Goal: Navigation & Orientation: Find specific page/section

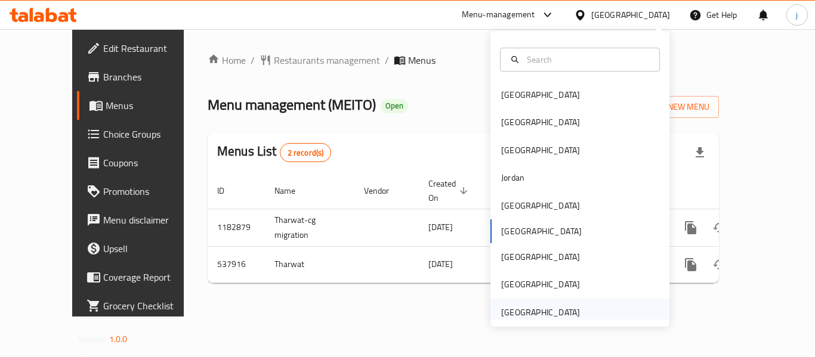
click at [580, 310] on div "[GEOGRAPHIC_DATA]" at bounding box center [579, 312] width 179 height 27
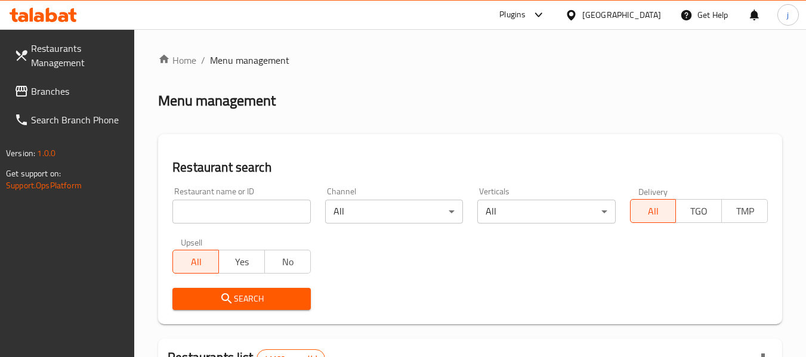
click at [65, 91] on span "Branches" at bounding box center [78, 91] width 94 height 14
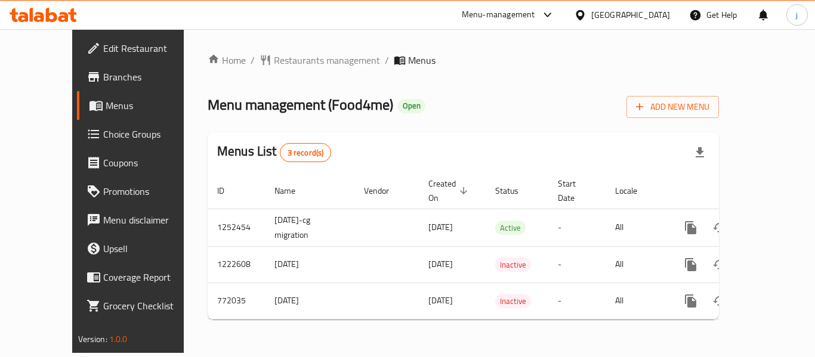
click at [620, 15] on div "[GEOGRAPHIC_DATA]" at bounding box center [630, 14] width 79 height 13
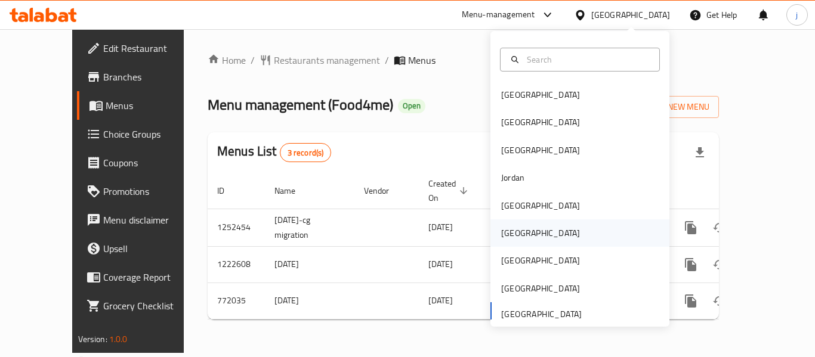
click at [506, 233] on div "[GEOGRAPHIC_DATA]" at bounding box center [540, 233] width 79 height 13
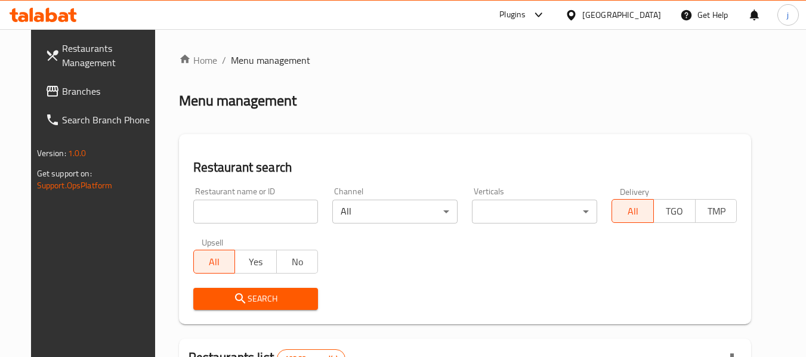
click at [62, 92] on span "Branches" at bounding box center [109, 91] width 94 height 14
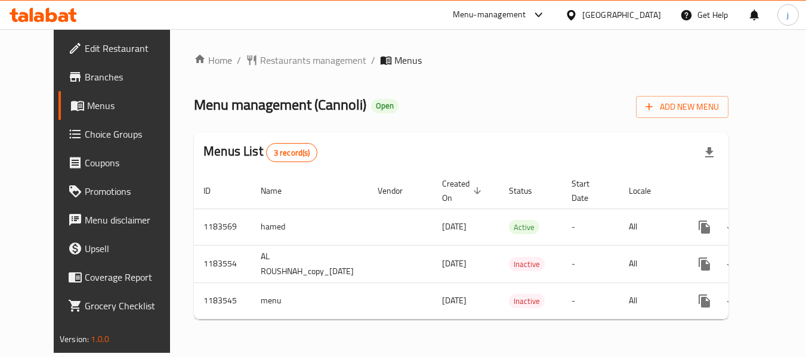
click at [644, 19] on div "[GEOGRAPHIC_DATA]" at bounding box center [621, 14] width 79 height 13
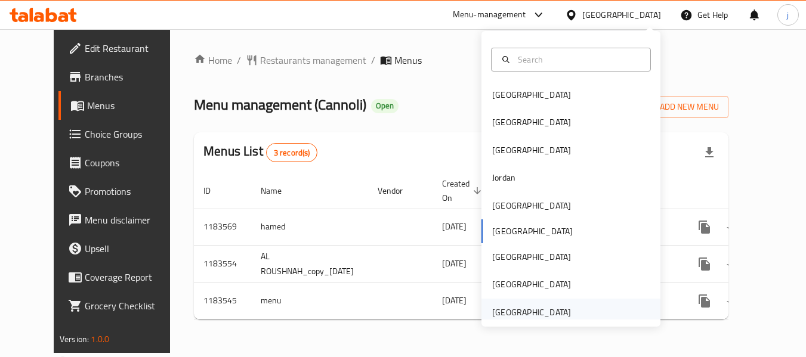
click at [527, 309] on div "[GEOGRAPHIC_DATA]" at bounding box center [531, 312] width 79 height 13
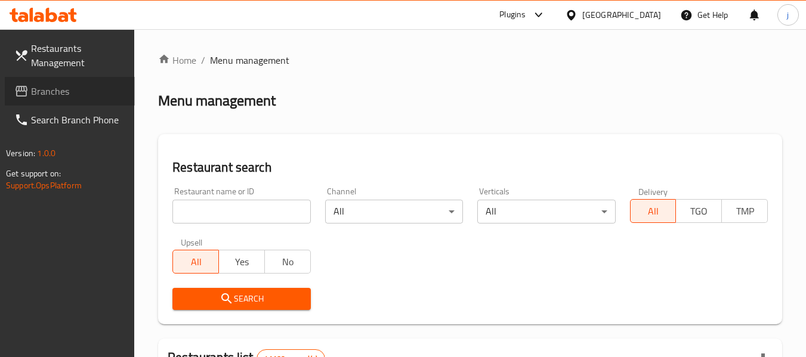
click at [39, 89] on span "Branches" at bounding box center [78, 91] width 94 height 14
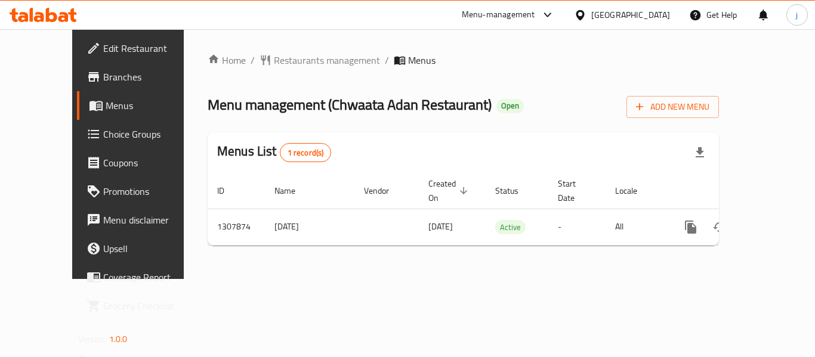
click at [592, 17] on div "[GEOGRAPHIC_DATA]" at bounding box center [630, 14] width 79 height 13
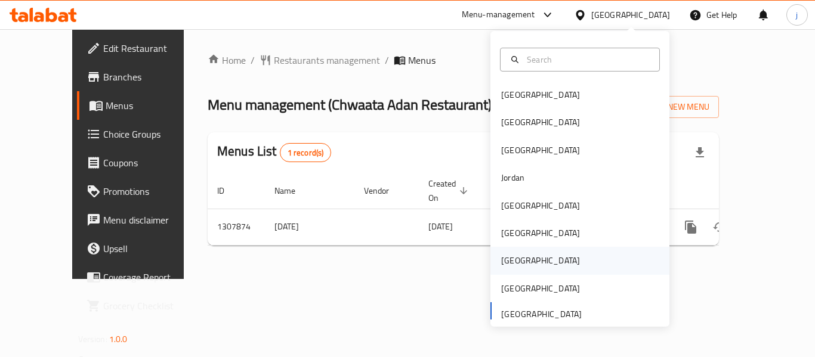
click at [510, 261] on div "[GEOGRAPHIC_DATA]" at bounding box center [540, 260] width 79 height 13
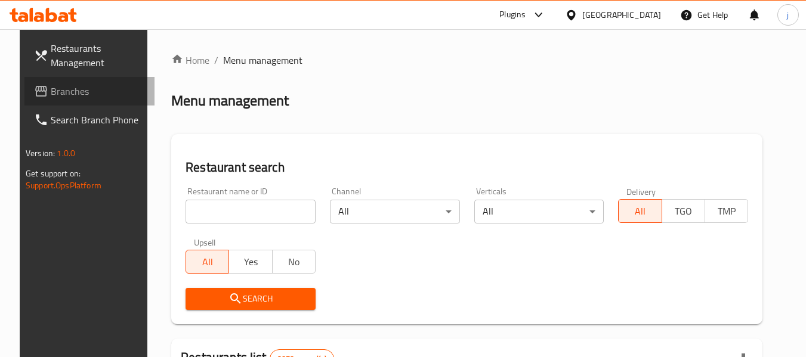
click at [88, 98] on link "Branches" at bounding box center [89, 91] width 130 height 29
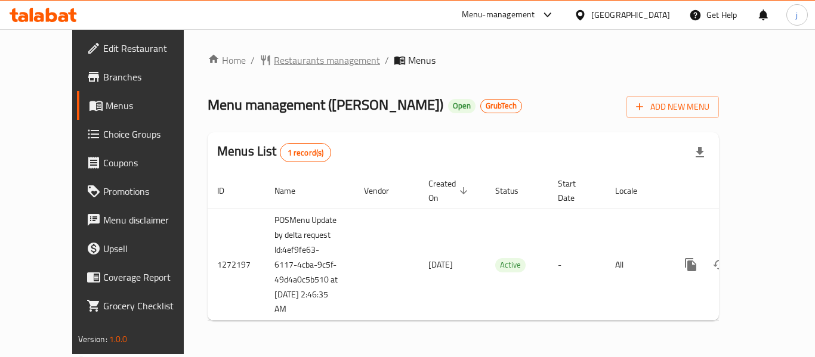
click at [274, 54] on span "Restaurants management" at bounding box center [327, 60] width 106 height 14
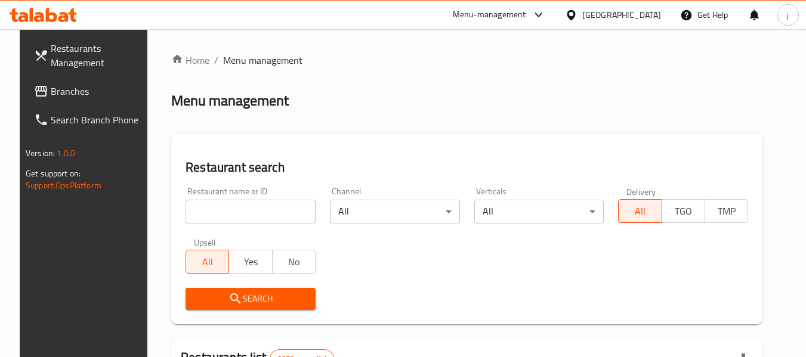
click at [202, 205] on input "search" at bounding box center [251, 212] width 130 height 24
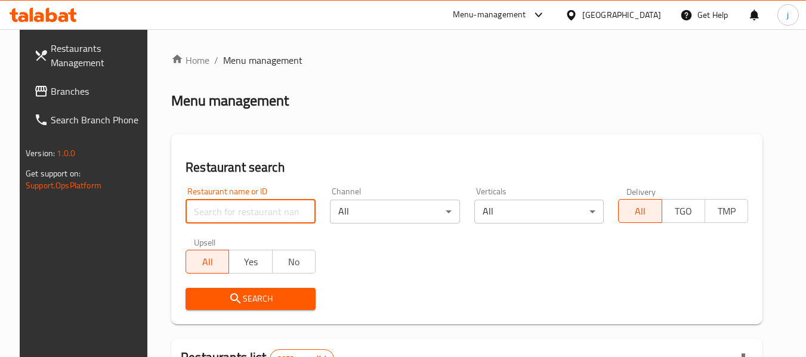
paste input "690140"
type input "690140"
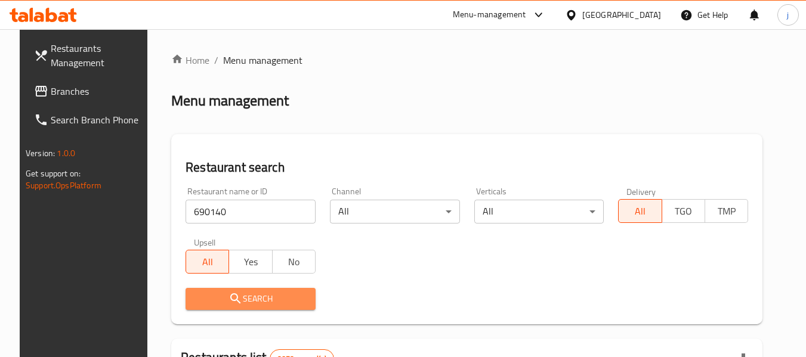
click at [217, 290] on button "Search" at bounding box center [251, 299] width 130 height 22
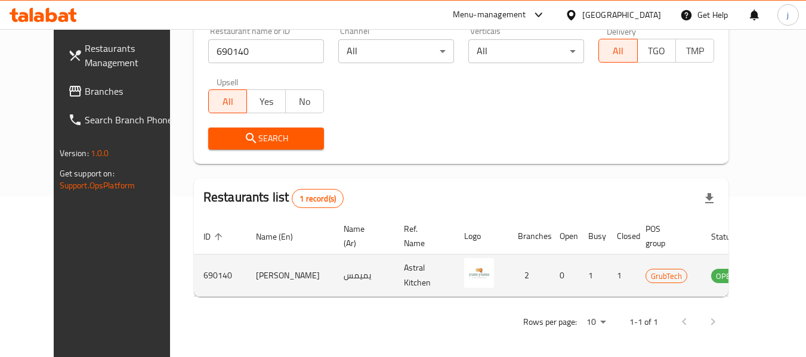
scroll to position [165, 0]
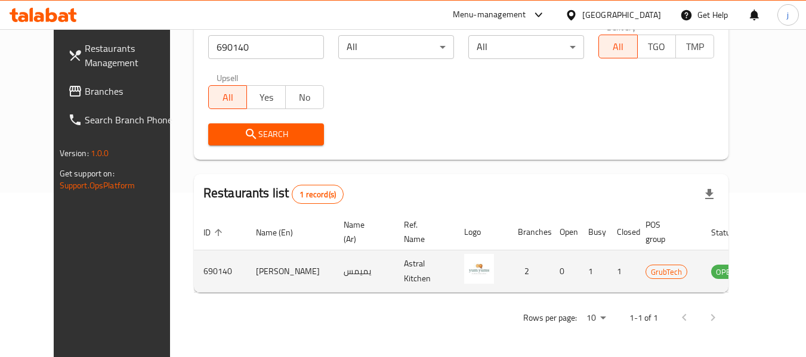
click at [464, 270] on img "enhanced table" at bounding box center [479, 269] width 30 height 30
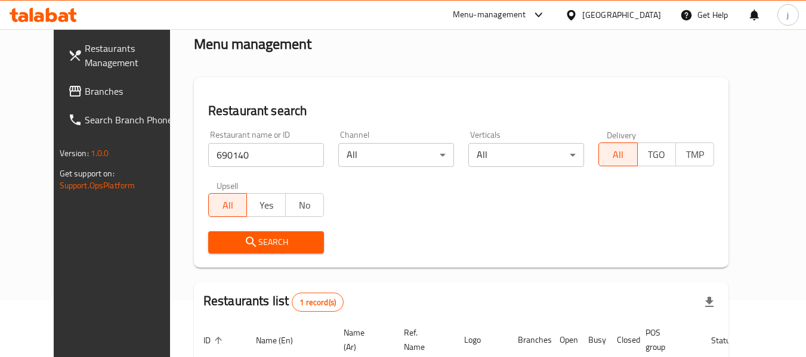
scroll to position [0, 0]
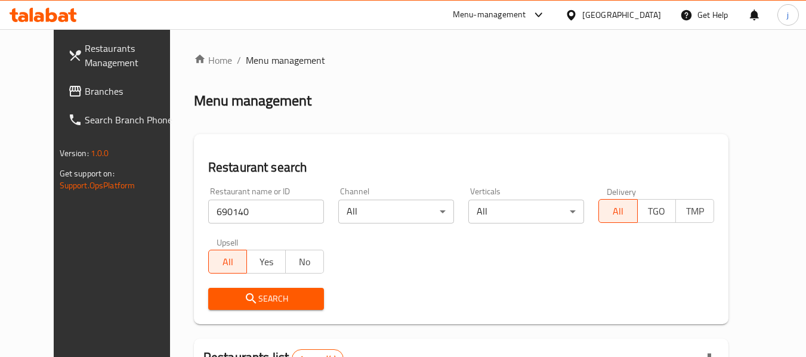
click at [582, 11] on div at bounding box center [573, 14] width 17 height 13
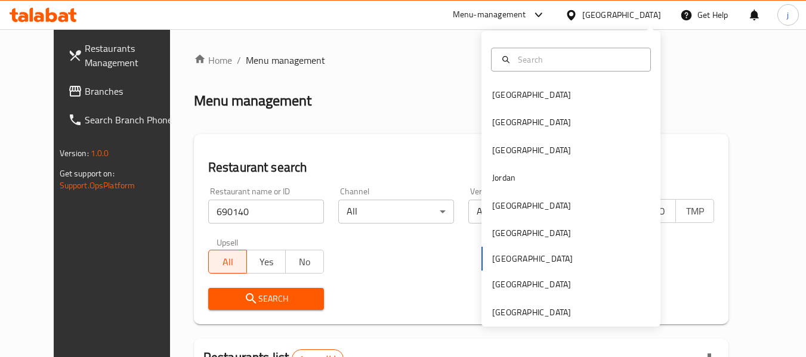
click at [58, 82] on link "Branches" at bounding box center [123, 91] width 130 height 29
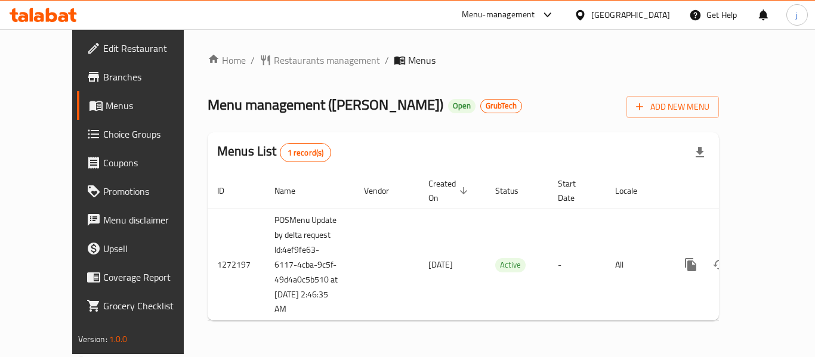
click at [443, 75] on div "Home / Restaurants management / Menus Menu management ( Yum Yums ) Open GrubTec…" at bounding box center [463, 191] width 511 height 277
click at [453, 44] on div "Home / Restaurants management / Menus Menu management ( Yum Yums ) Open GrubTec…" at bounding box center [463, 191] width 559 height 325
click at [274, 57] on span "Restaurants management" at bounding box center [327, 60] width 106 height 14
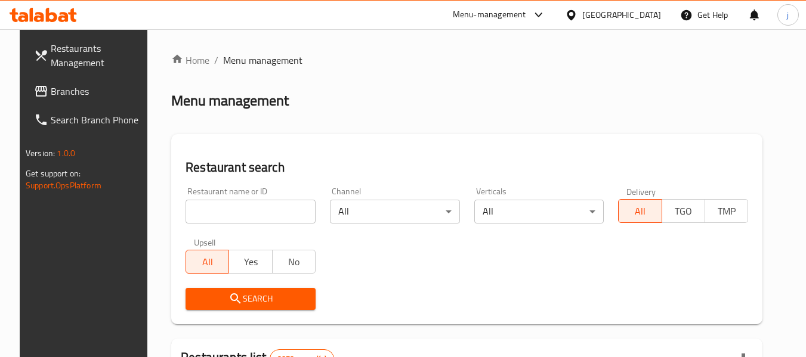
click at [225, 212] on input "search" at bounding box center [251, 212] width 130 height 24
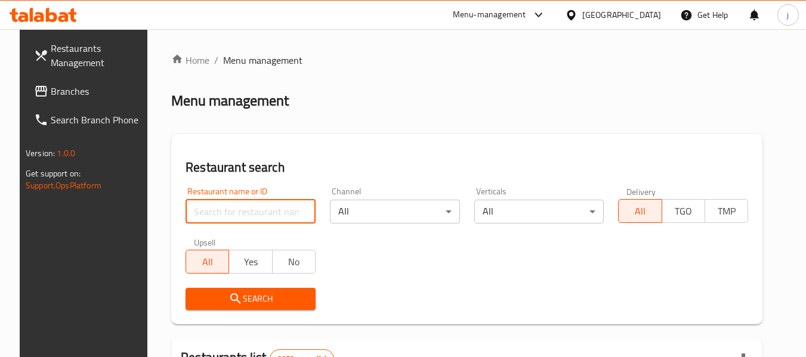
paste input "690140"
type input "690140"
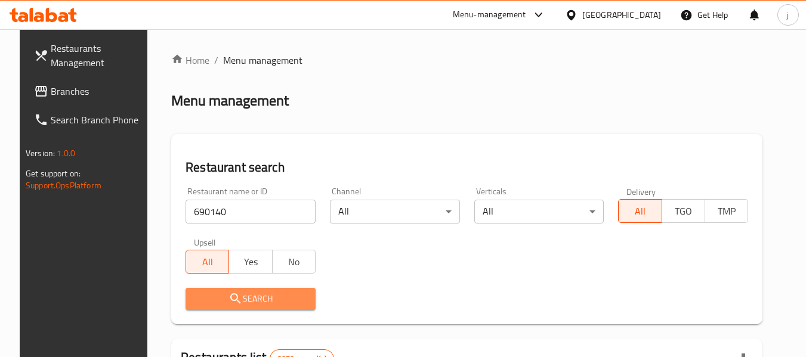
click at [234, 289] on button "Search" at bounding box center [251, 299] width 130 height 22
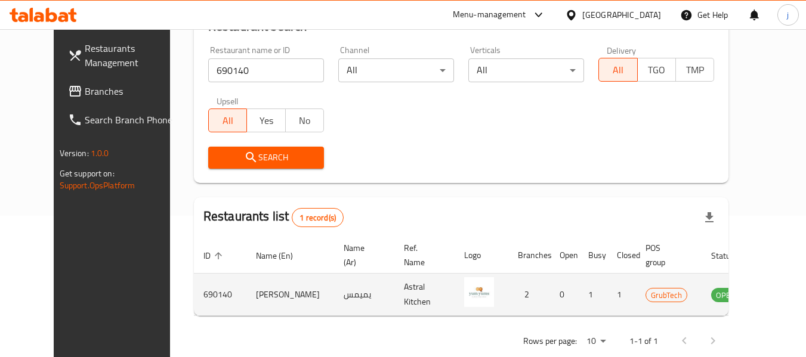
scroll to position [165, 0]
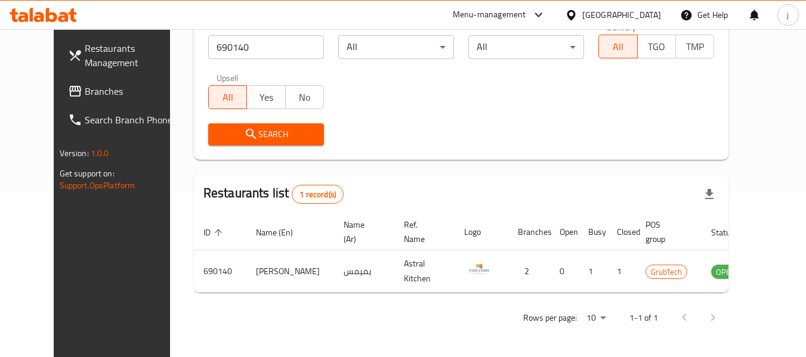
click at [582, 14] on div at bounding box center [573, 14] width 17 height 13
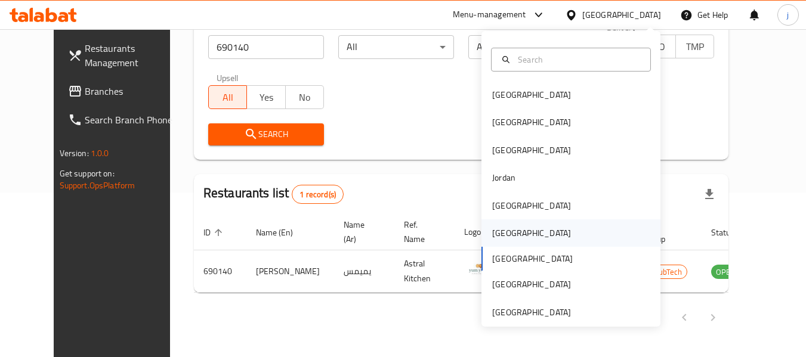
click at [504, 230] on div "[GEOGRAPHIC_DATA]" at bounding box center [531, 233] width 79 height 13
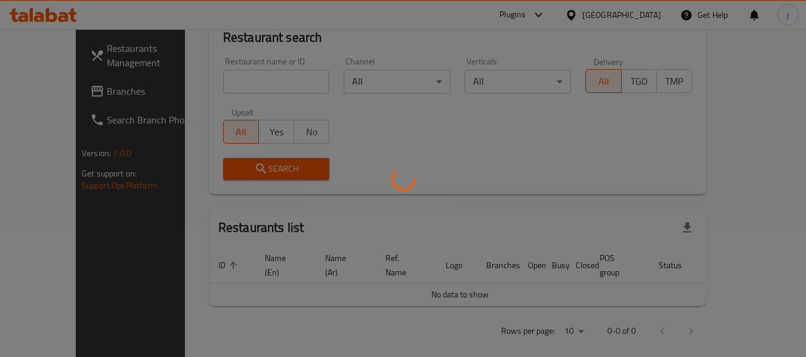
scroll to position [165, 0]
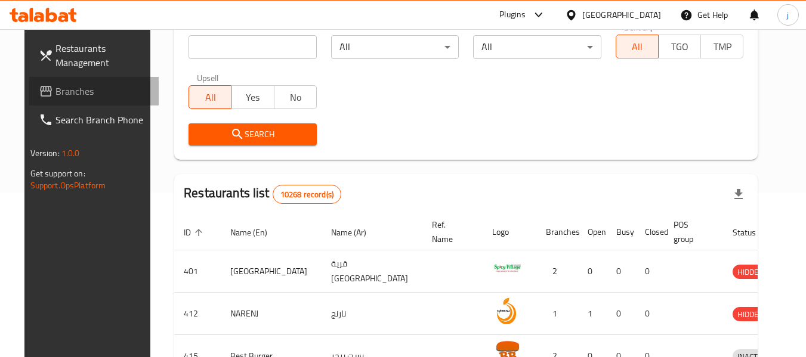
click at [55, 84] on span "Branches" at bounding box center [102, 91] width 94 height 14
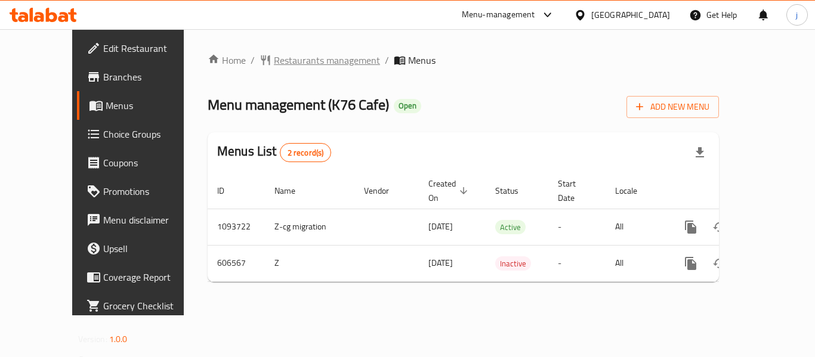
click at [274, 54] on span "Restaurants management" at bounding box center [327, 60] width 106 height 14
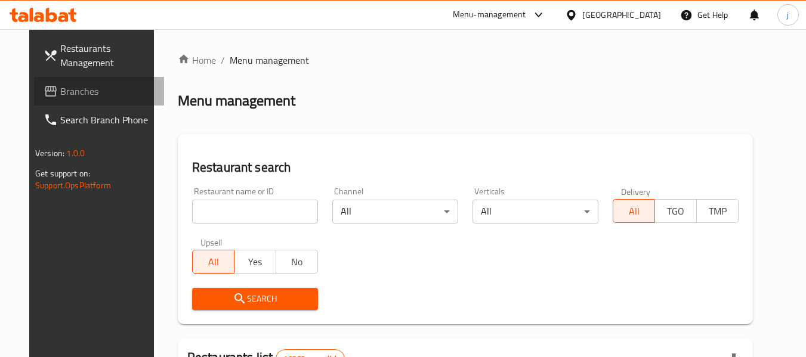
click at [60, 94] on span "Branches" at bounding box center [107, 91] width 94 height 14
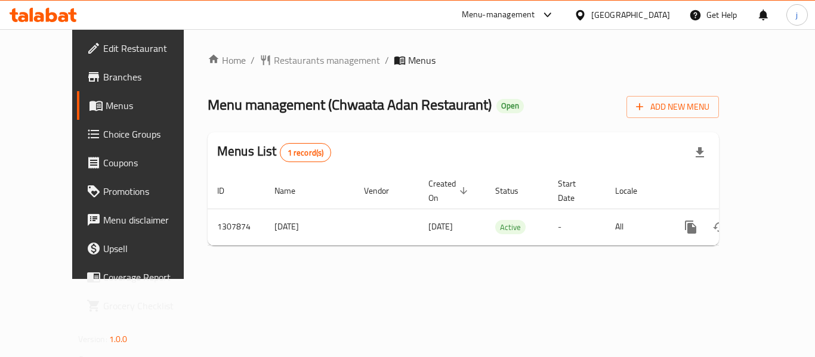
click at [607, 13] on div "[GEOGRAPHIC_DATA]" at bounding box center [630, 14] width 79 height 13
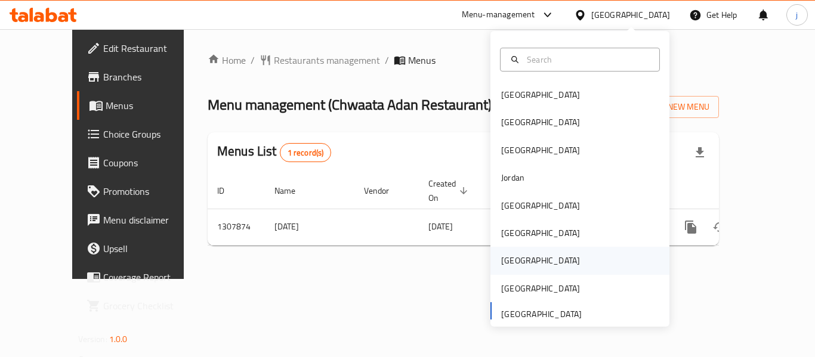
click at [501, 255] on div "[GEOGRAPHIC_DATA]" at bounding box center [540, 260] width 79 height 13
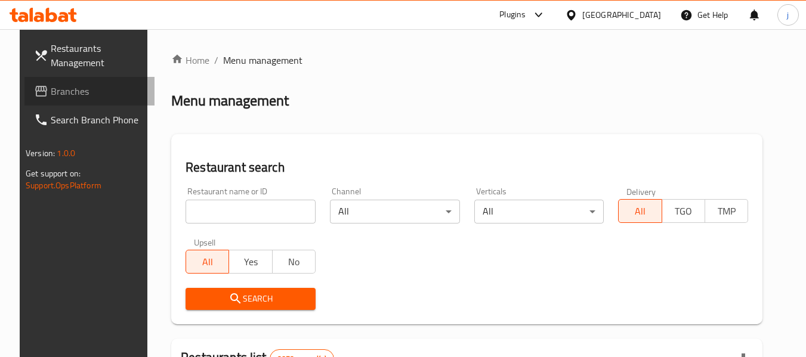
click at [51, 92] on span "Branches" at bounding box center [98, 91] width 94 height 14
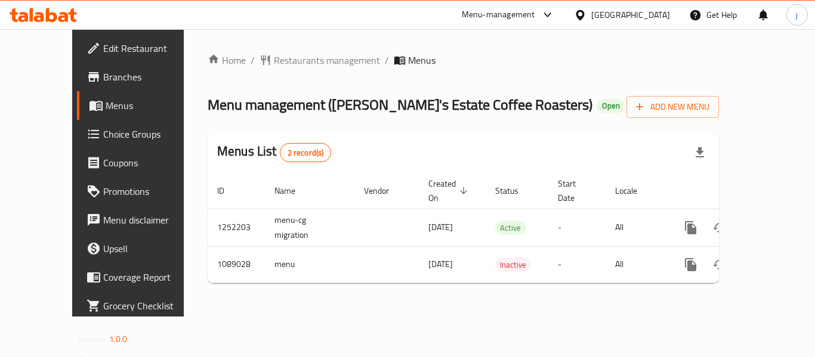
click at [103, 49] on span "Edit Restaurant" at bounding box center [150, 48] width 95 height 14
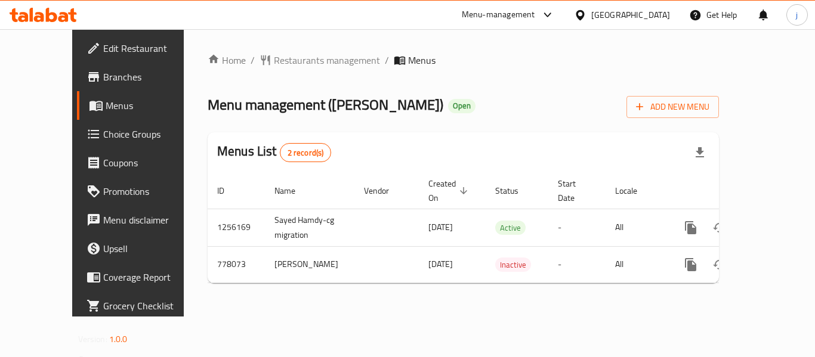
click at [648, 21] on div "[GEOGRAPHIC_DATA]" at bounding box center [630, 14] width 79 height 13
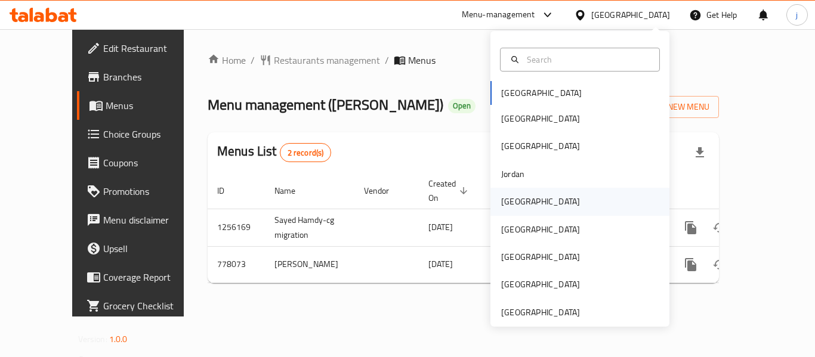
click at [501, 206] on div "[GEOGRAPHIC_DATA]" at bounding box center [540, 201] width 79 height 13
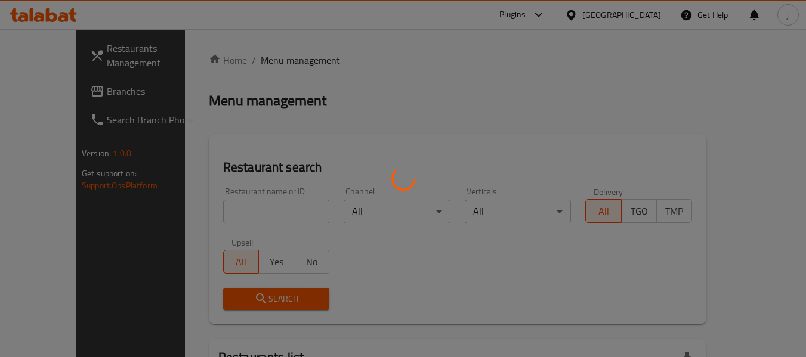
click at [57, 88] on div at bounding box center [403, 178] width 806 height 357
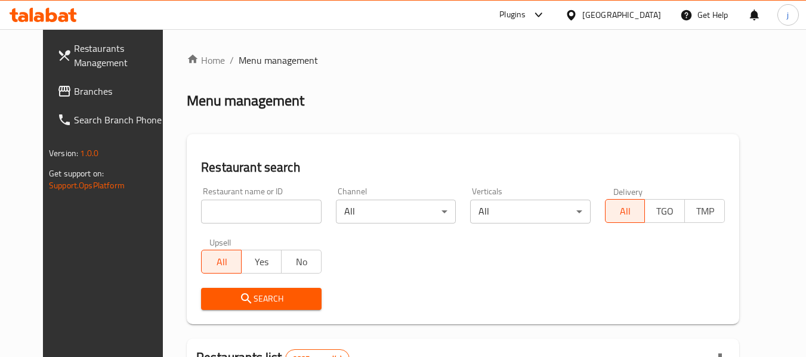
click at [74, 87] on span "Branches" at bounding box center [121, 91] width 94 height 14
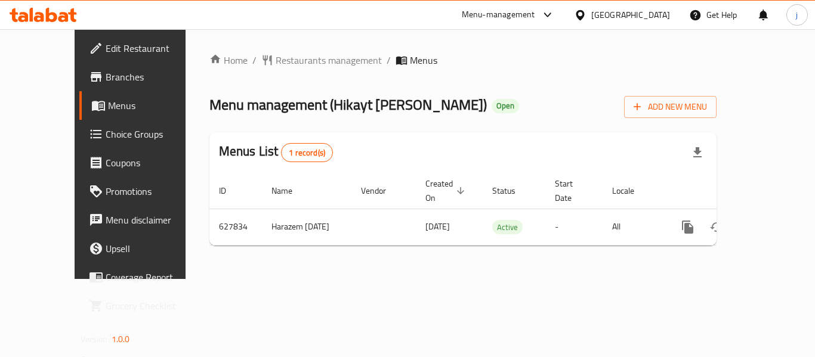
click at [650, 18] on div "[GEOGRAPHIC_DATA]" at bounding box center [630, 14] width 79 height 13
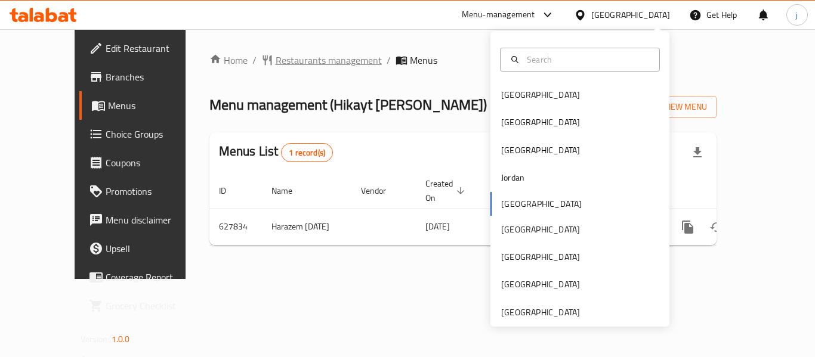
click at [276, 61] on span "Restaurants management" at bounding box center [329, 60] width 106 height 14
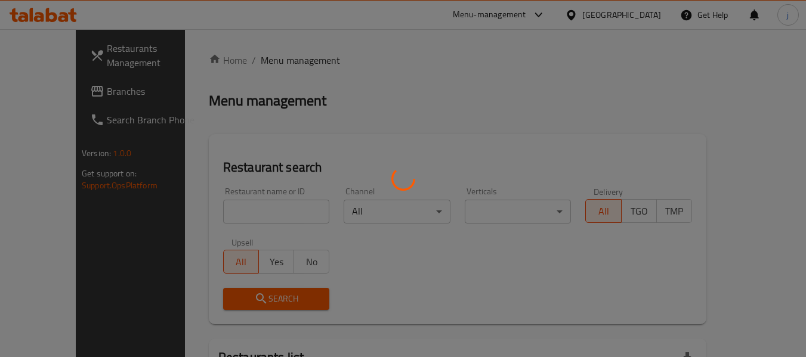
click at [55, 94] on div at bounding box center [403, 178] width 806 height 357
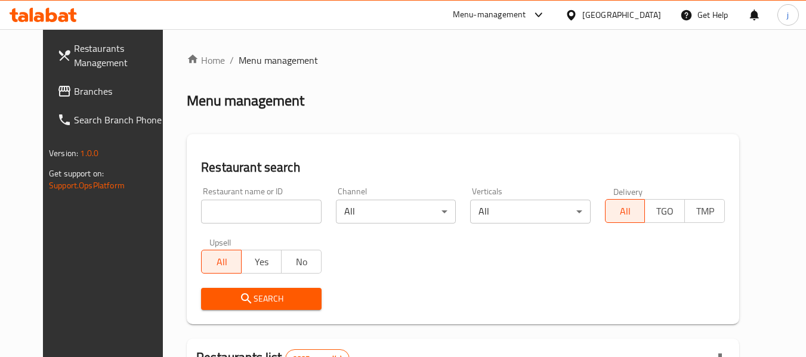
click at [55, 94] on div at bounding box center [403, 178] width 806 height 357
click at [74, 94] on span "Branches" at bounding box center [121, 91] width 94 height 14
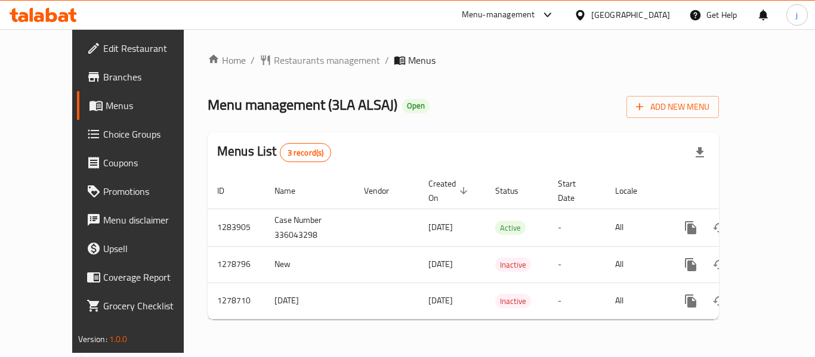
click at [591, 15] on div at bounding box center [582, 14] width 17 height 13
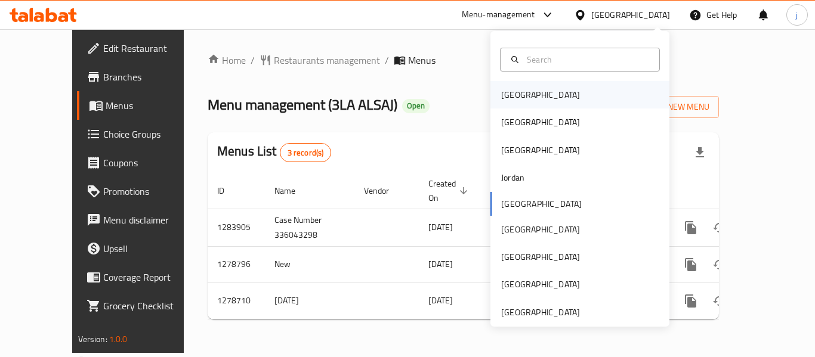
click at [587, 91] on div "Bahrain" at bounding box center [579, 94] width 179 height 27
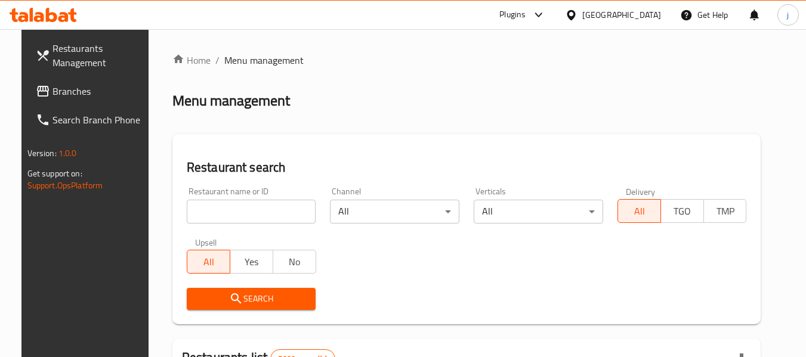
drag, startPoint x: 75, startPoint y: 92, endPoint x: 60, endPoint y: 94, distance: 15.0
click at [75, 92] on span "Branches" at bounding box center [99, 91] width 94 height 14
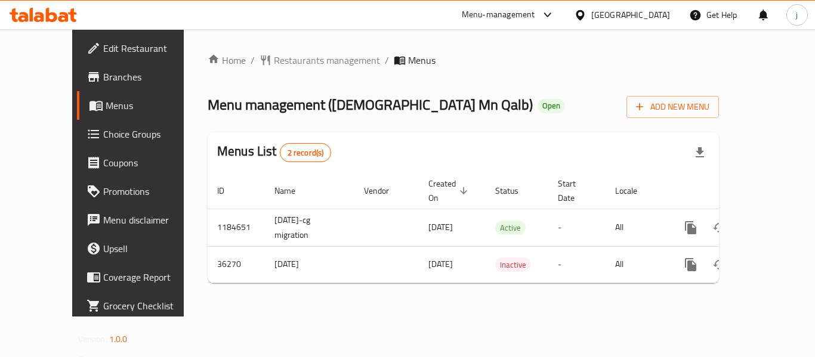
click at [653, 17] on div "[GEOGRAPHIC_DATA]" at bounding box center [630, 14] width 79 height 13
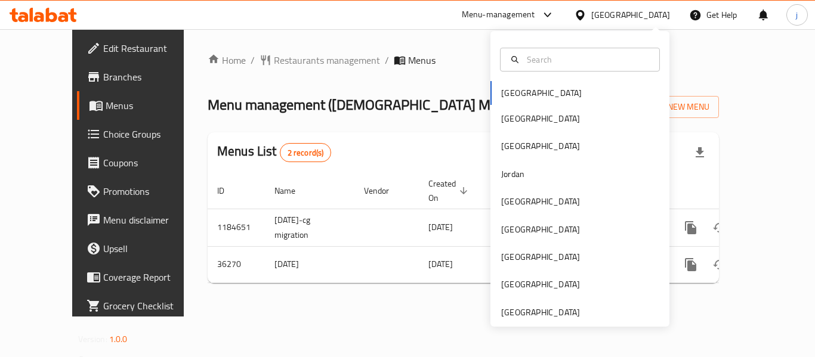
click at [498, 88] on div "Bahrain Egypt Iraq Jordan Kuwait Oman Qatar Saudi Arabia United Arab Emirates" at bounding box center [579, 203] width 179 height 245
click at [528, 203] on div "[GEOGRAPHIC_DATA]" at bounding box center [579, 201] width 179 height 27
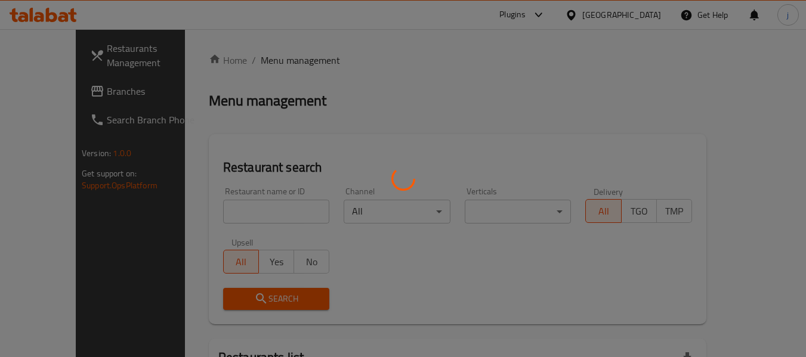
click at [38, 100] on div at bounding box center [403, 178] width 806 height 357
click at [46, 93] on div at bounding box center [403, 178] width 806 height 357
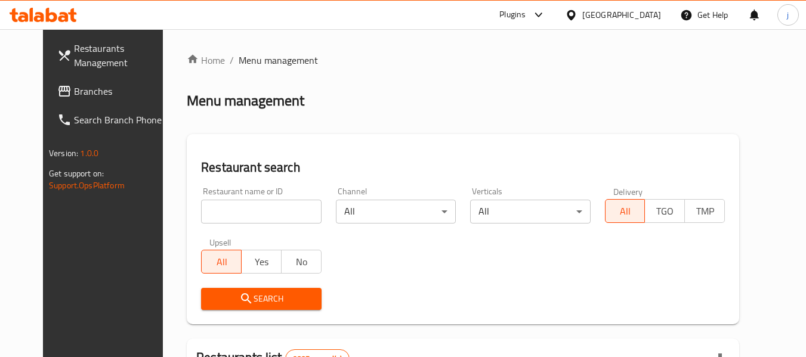
click at [74, 95] on span "Branches" at bounding box center [121, 91] width 94 height 14
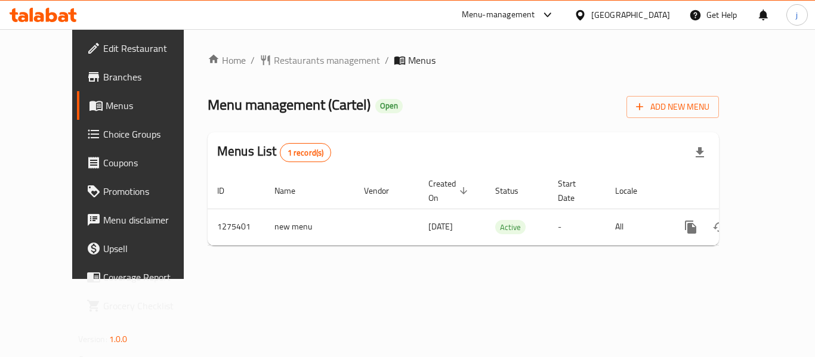
click at [586, 18] on icon at bounding box center [580, 15] width 13 height 13
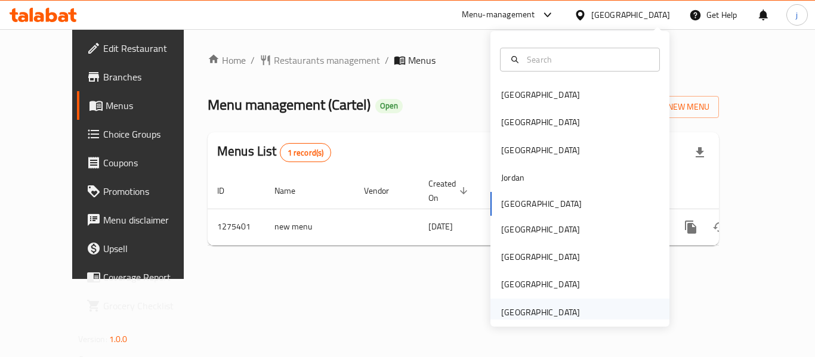
click at [526, 301] on div "[GEOGRAPHIC_DATA]" at bounding box center [541, 312] width 98 height 27
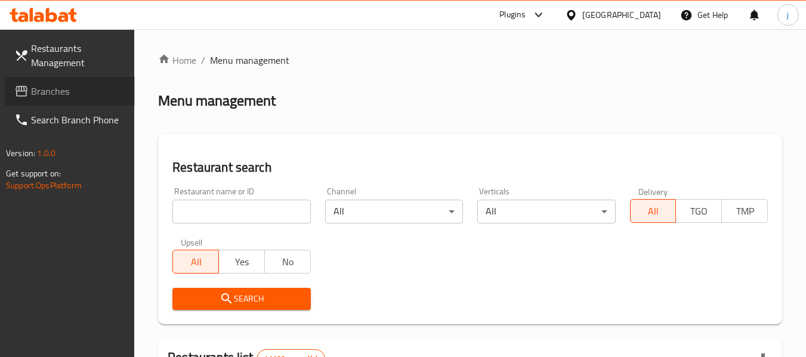
click at [70, 93] on span "Branches" at bounding box center [78, 91] width 94 height 14
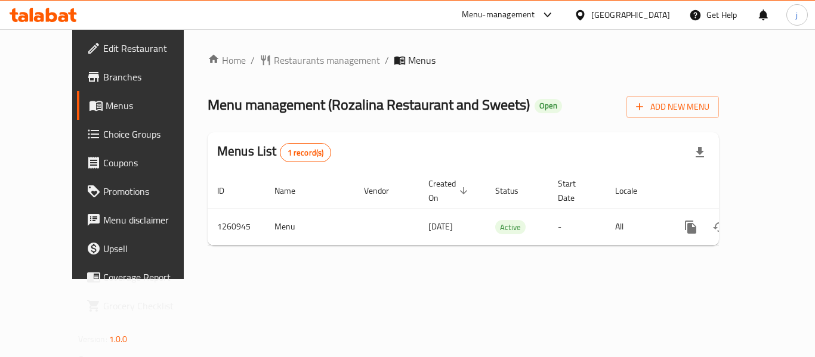
click at [625, 17] on div "[GEOGRAPHIC_DATA]" at bounding box center [630, 14] width 79 height 13
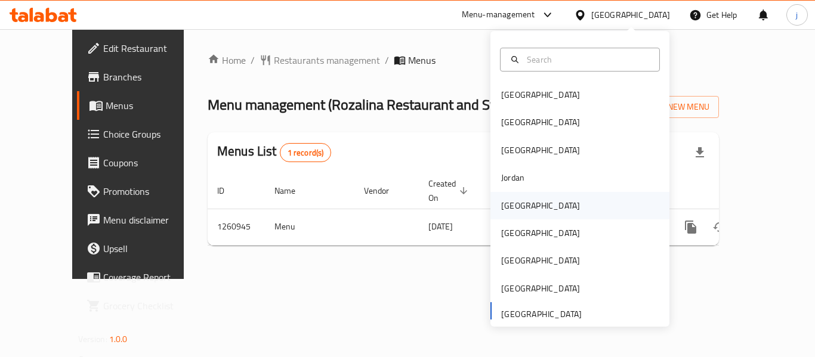
click at [542, 204] on div "[GEOGRAPHIC_DATA]" at bounding box center [579, 205] width 179 height 27
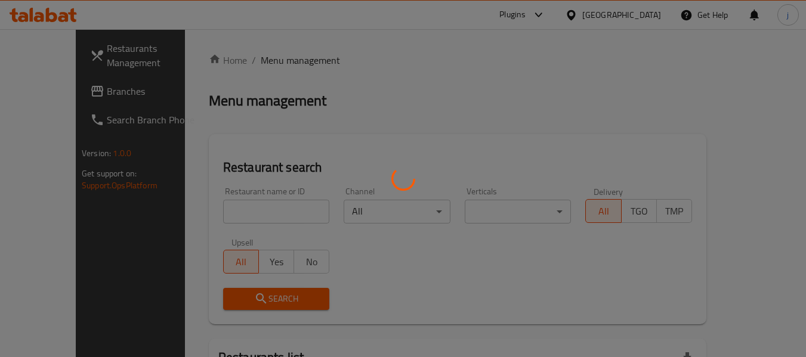
click at [58, 83] on div at bounding box center [403, 178] width 806 height 357
click at [69, 92] on div at bounding box center [403, 178] width 806 height 357
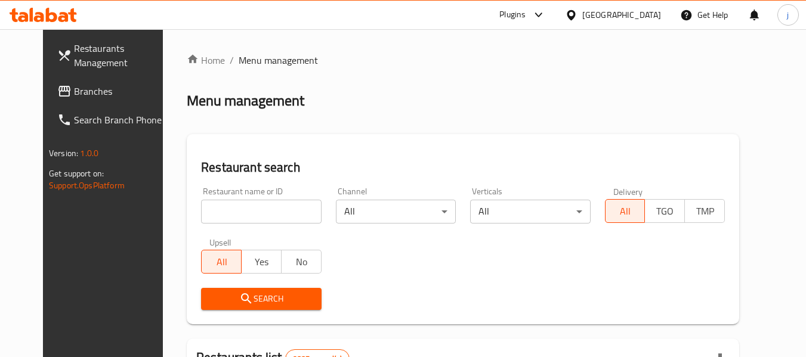
click at [74, 95] on span "Branches" at bounding box center [121, 91] width 94 height 14
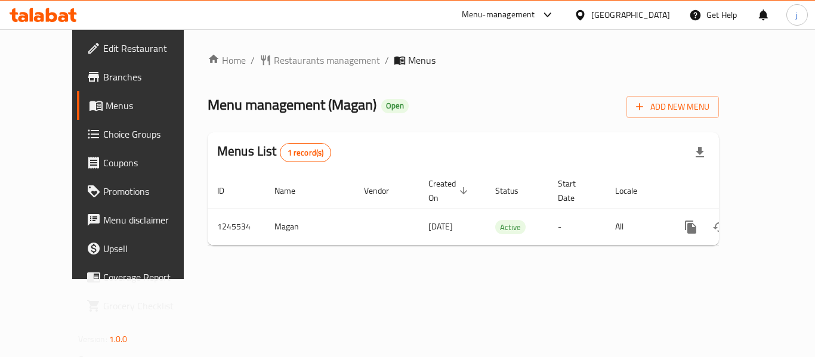
click at [660, 13] on div "[GEOGRAPHIC_DATA]" at bounding box center [630, 14] width 79 height 13
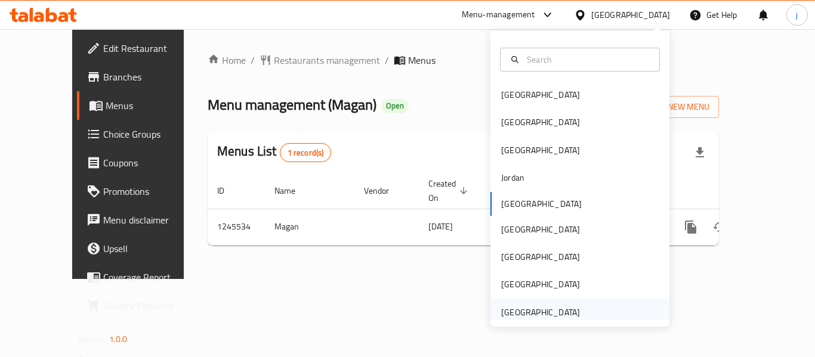
click at [514, 311] on div "[GEOGRAPHIC_DATA]" at bounding box center [540, 312] width 79 height 13
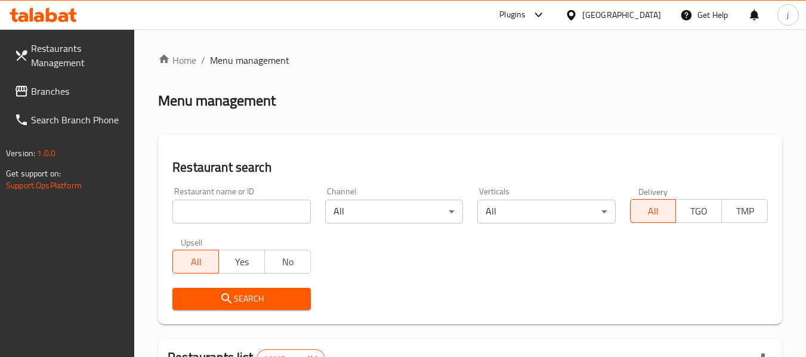
click at [37, 92] on span "Branches" at bounding box center [78, 91] width 94 height 14
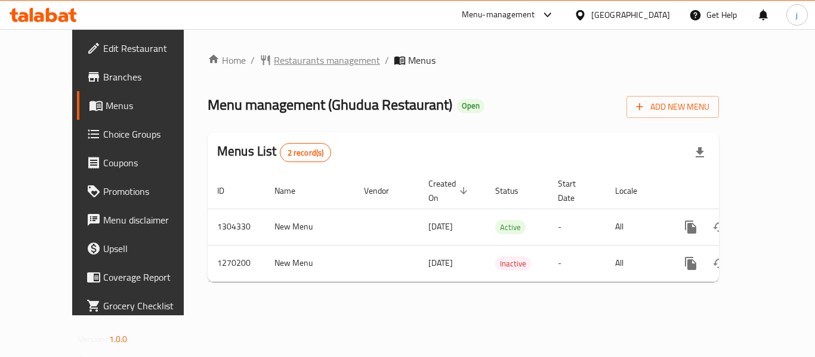
click at [274, 60] on span "Restaurants management" at bounding box center [327, 60] width 106 height 14
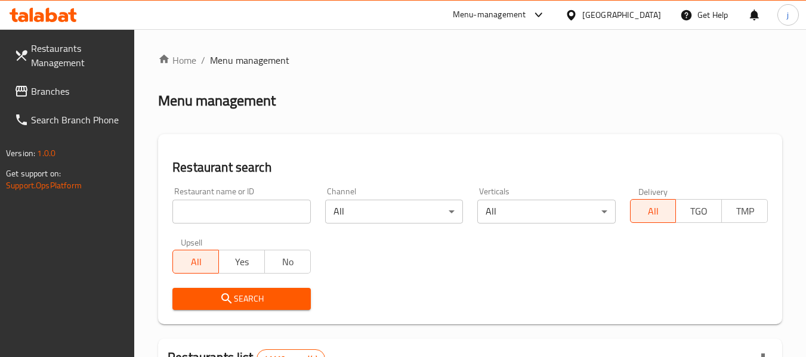
click at [50, 82] on link "Branches" at bounding box center [70, 91] width 130 height 29
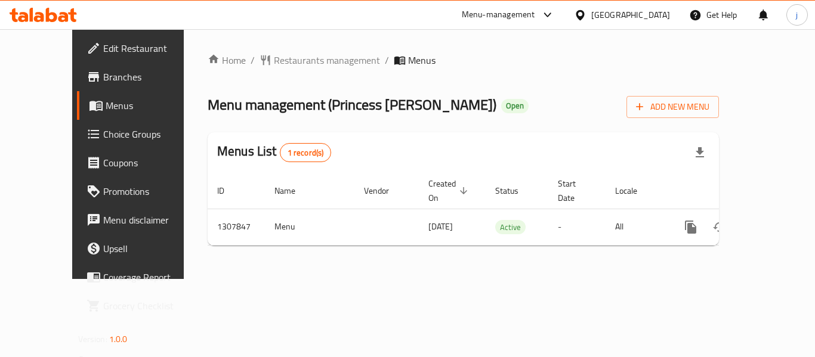
click at [612, 16] on div "[GEOGRAPHIC_DATA]" at bounding box center [630, 14] width 79 height 13
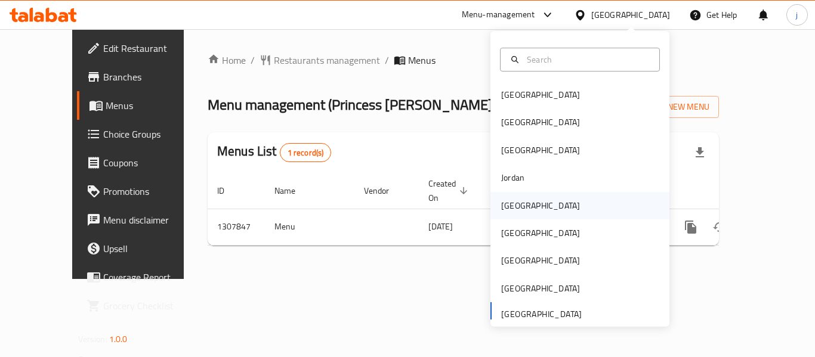
click at [492, 205] on div "[GEOGRAPHIC_DATA]" at bounding box center [541, 205] width 98 height 27
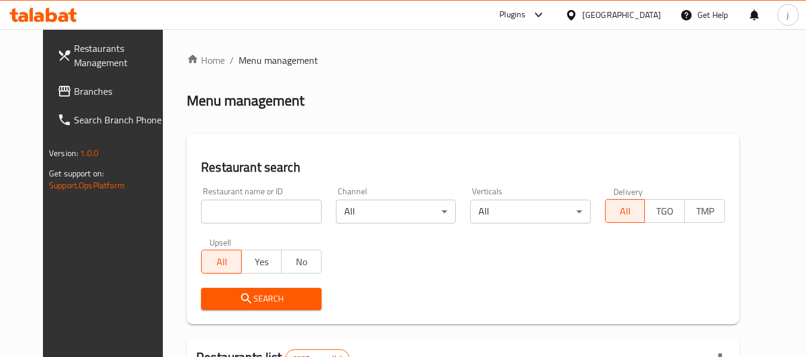
click at [97, 97] on span "Branches" at bounding box center [121, 91] width 94 height 14
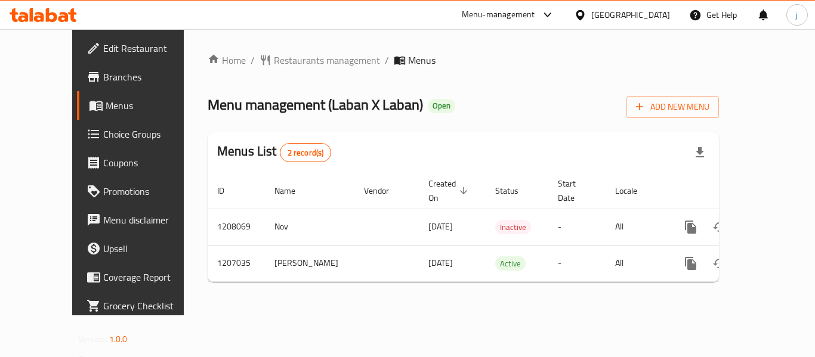
click at [591, 15] on div at bounding box center [582, 14] width 17 height 13
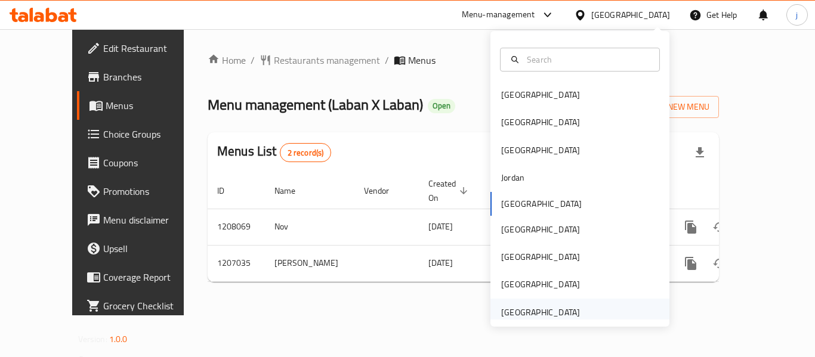
click at [561, 313] on div "[GEOGRAPHIC_DATA]" at bounding box center [540, 312] width 79 height 13
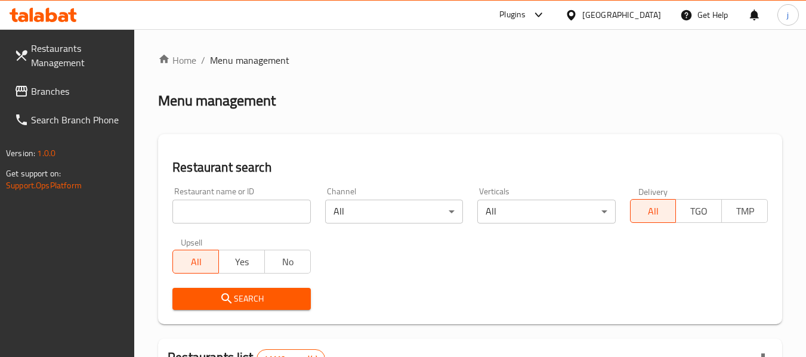
click at [46, 97] on span "Branches" at bounding box center [78, 91] width 94 height 14
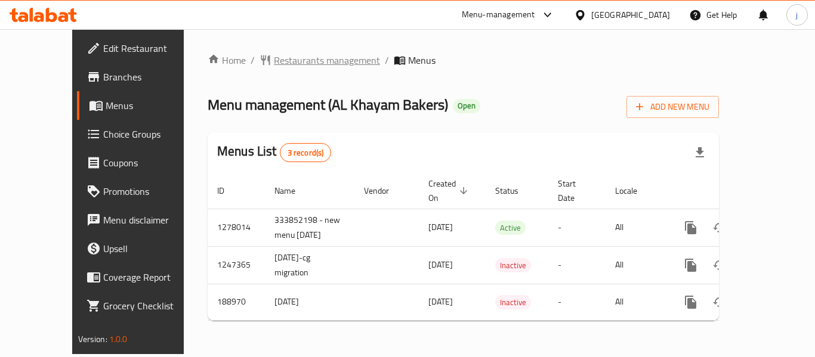
click at [274, 55] on span "Restaurants management" at bounding box center [327, 60] width 106 height 14
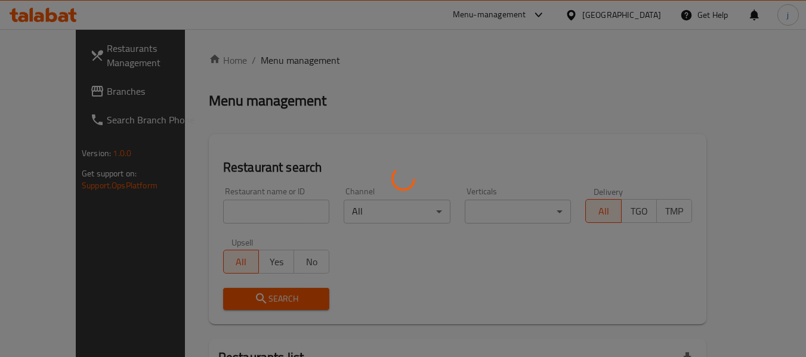
click at [69, 96] on div at bounding box center [403, 178] width 806 height 357
click at [68, 94] on div at bounding box center [403, 178] width 806 height 357
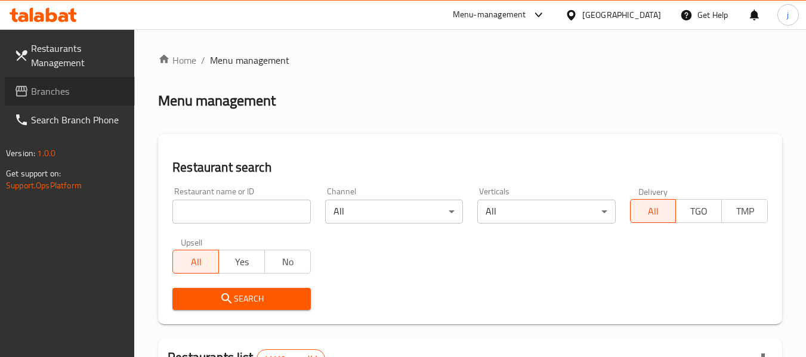
click at [68, 94] on span "Branches" at bounding box center [78, 91] width 94 height 14
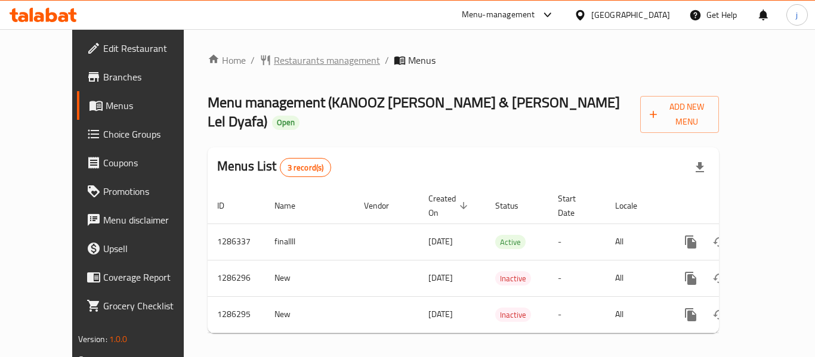
click at [274, 65] on span "Restaurants management" at bounding box center [327, 60] width 106 height 14
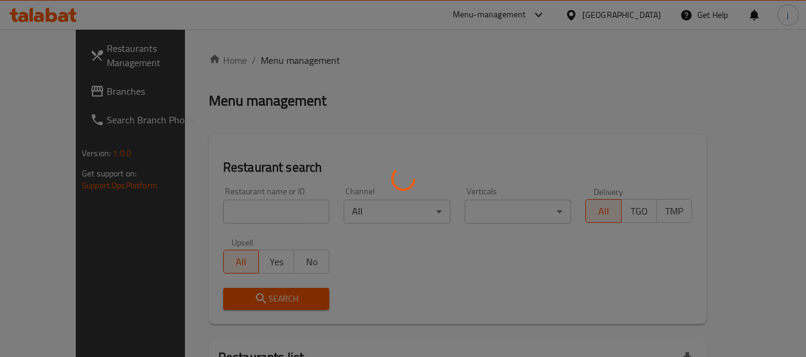
click at [38, 90] on div at bounding box center [403, 178] width 806 height 357
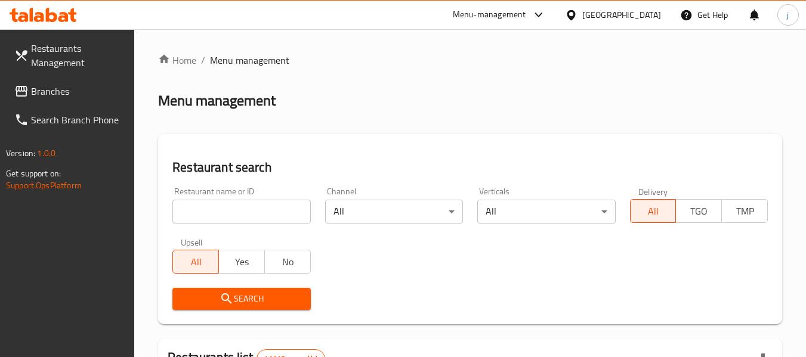
click at [38, 90] on span "Branches" at bounding box center [78, 91] width 94 height 14
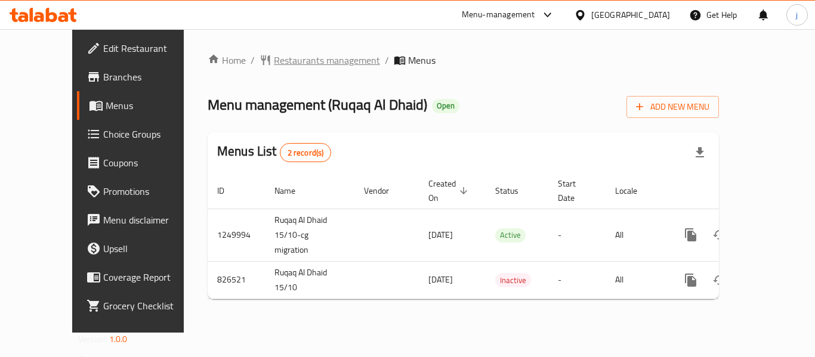
click at [274, 60] on span "Restaurants management" at bounding box center [327, 60] width 106 height 14
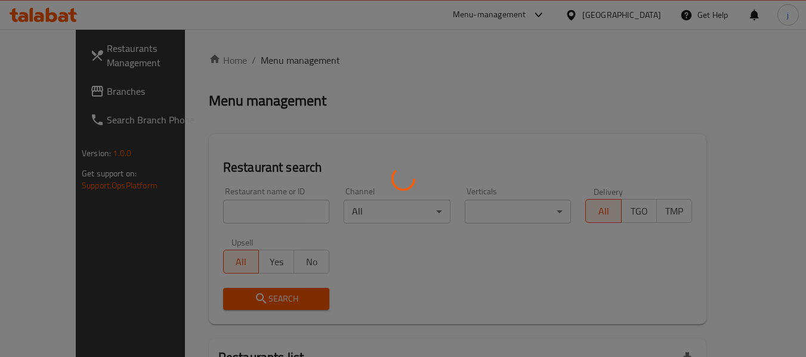
click at [57, 106] on div at bounding box center [403, 178] width 806 height 357
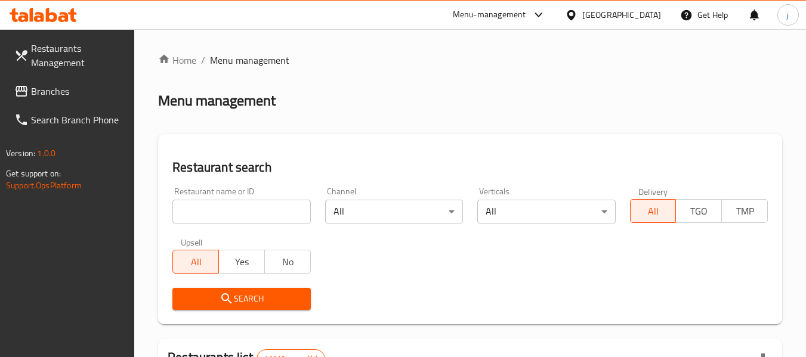
click at [61, 92] on span "Branches" at bounding box center [78, 91] width 94 height 14
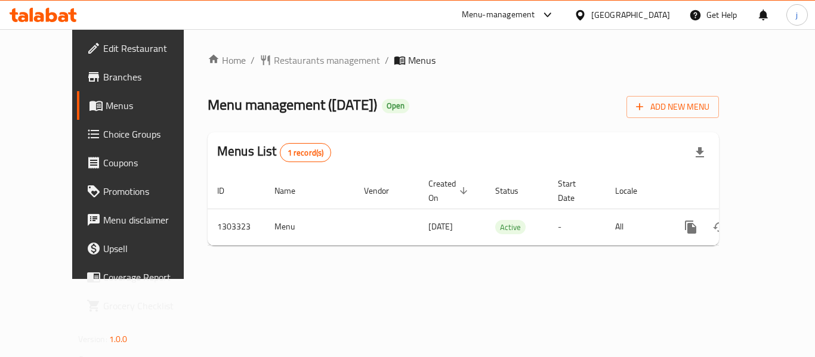
click at [588, 10] on div at bounding box center [582, 14] width 17 height 13
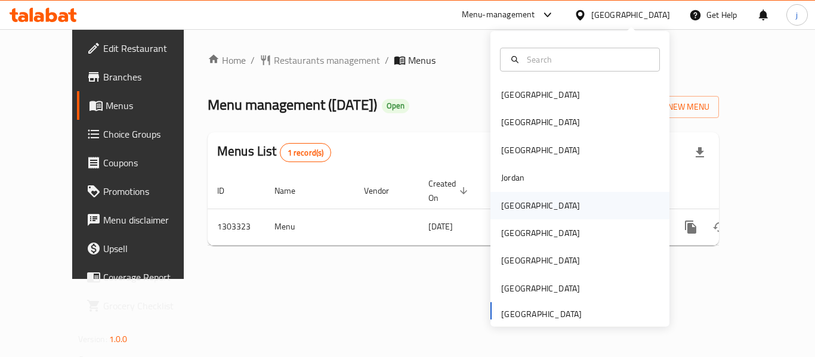
click at [503, 201] on div "Kuwait" at bounding box center [540, 205] width 79 height 13
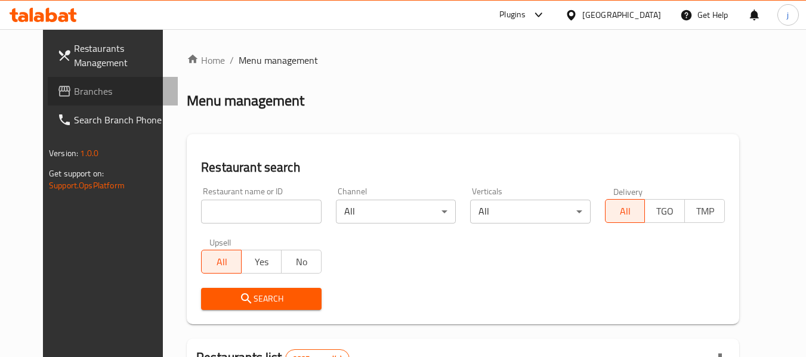
click at [74, 90] on span "Branches" at bounding box center [121, 91] width 94 height 14
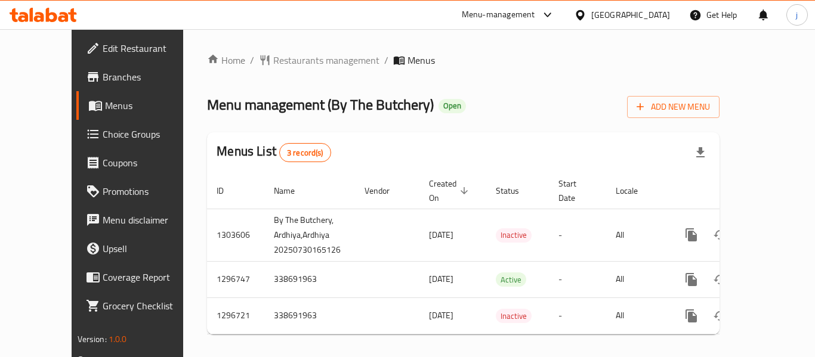
click at [586, 13] on icon at bounding box center [580, 15] width 13 height 13
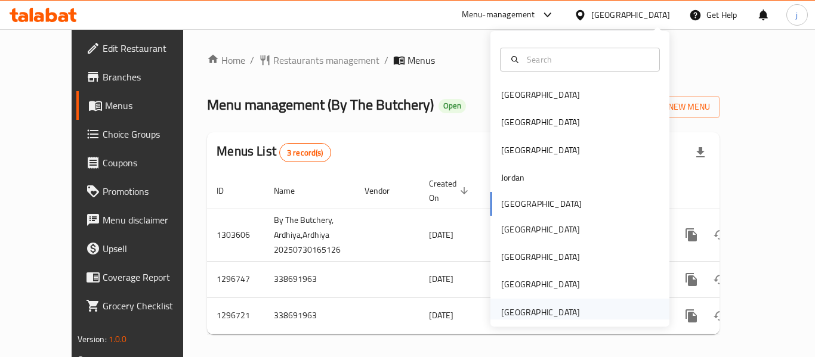
click at [512, 308] on div "[GEOGRAPHIC_DATA]" at bounding box center [540, 312] width 79 height 13
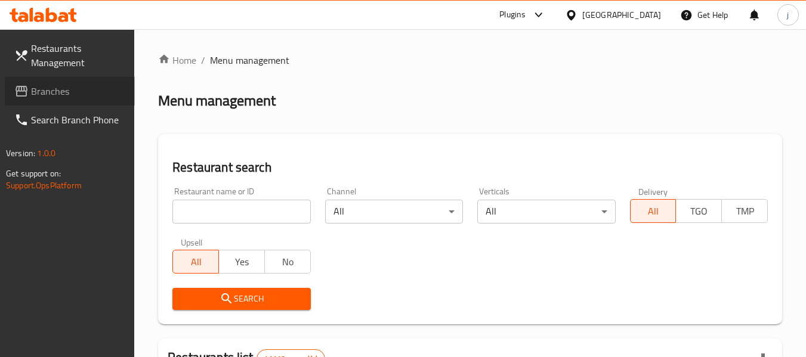
click at [69, 86] on span "Branches" at bounding box center [78, 91] width 94 height 14
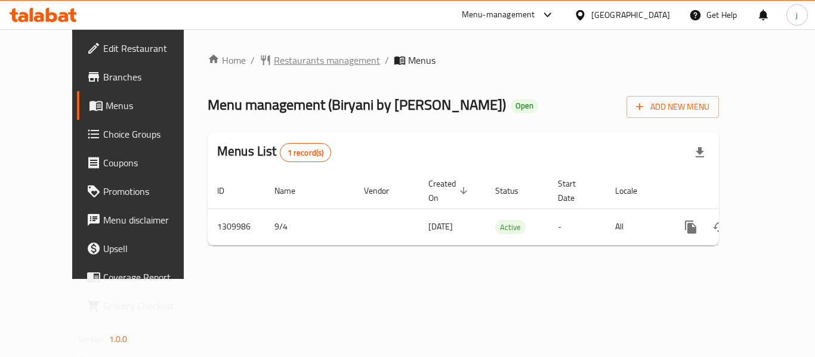
click at [274, 55] on span "Restaurants management" at bounding box center [327, 60] width 106 height 14
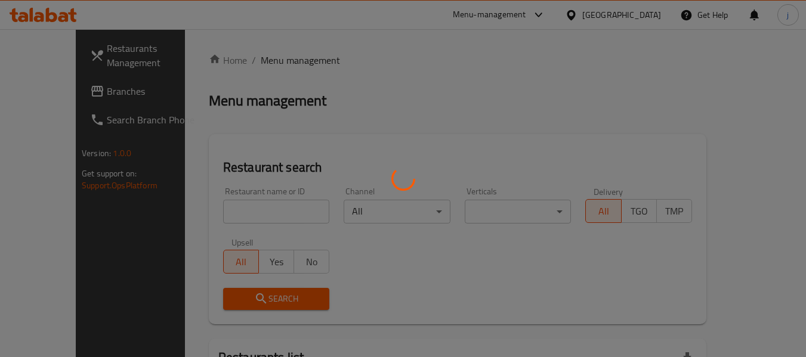
click at [42, 93] on div at bounding box center [403, 178] width 806 height 357
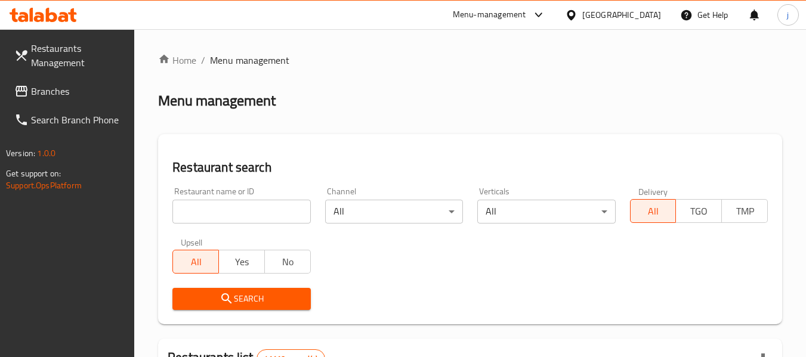
click at [42, 93] on span "Branches" at bounding box center [78, 91] width 94 height 14
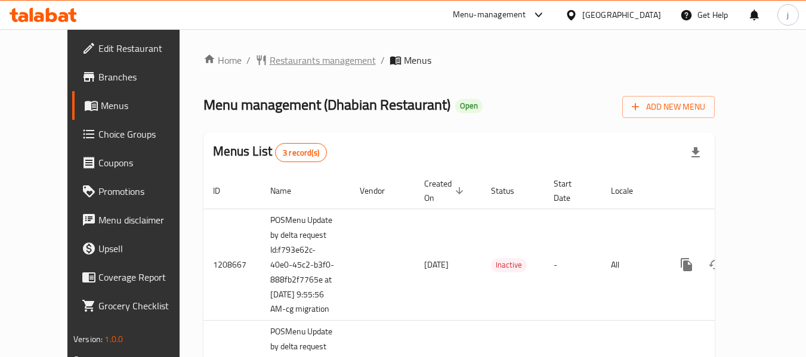
click at [270, 64] on span "Restaurants management" at bounding box center [323, 60] width 106 height 14
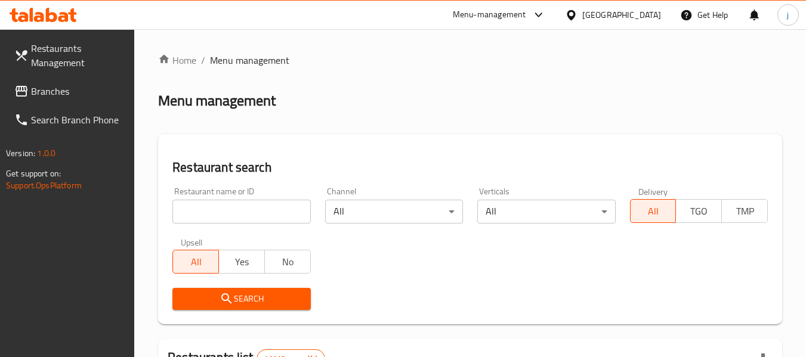
click at [205, 206] on input "search" at bounding box center [241, 212] width 138 height 24
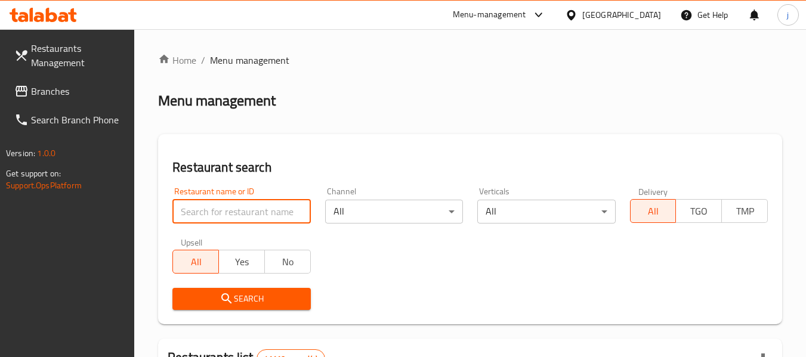
paste input "25256"
type input "25256"
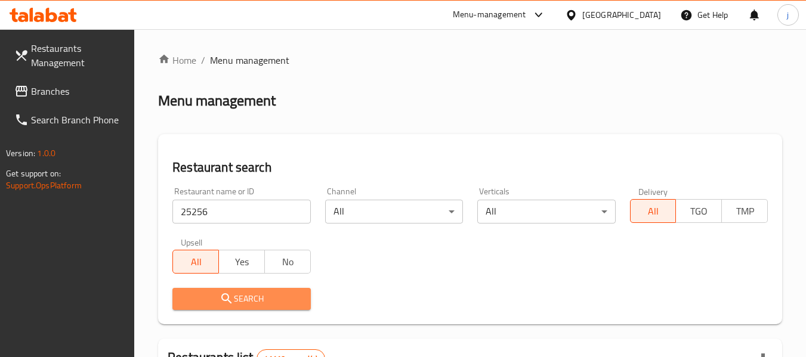
click at [221, 302] on icon "submit" at bounding box center [227, 299] width 14 height 14
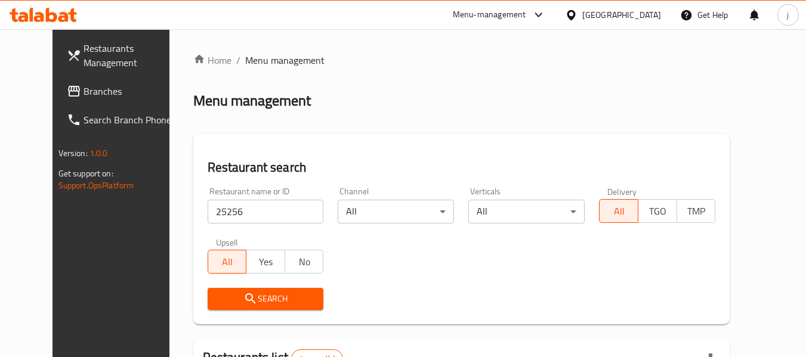
drag, startPoint x: 47, startPoint y: 87, endPoint x: 32, endPoint y: 92, distance: 15.1
click at [84, 87] on span "Branches" at bounding box center [131, 91] width 94 height 14
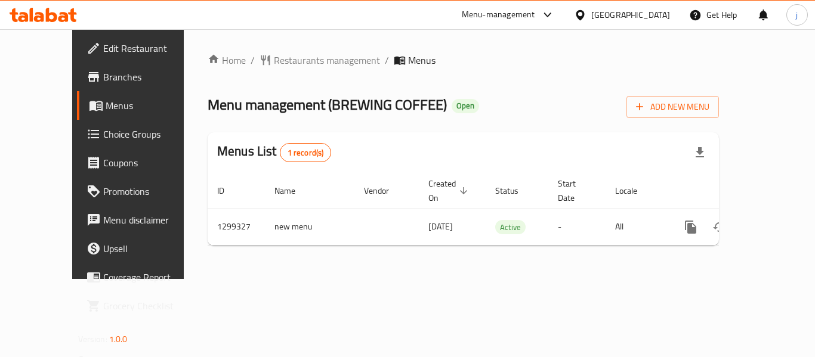
click at [632, 21] on div "[GEOGRAPHIC_DATA]" at bounding box center [630, 14] width 79 height 13
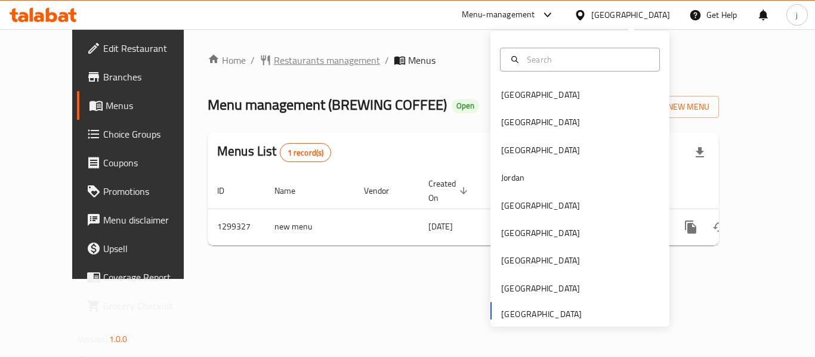
click at [274, 64] on span "Restaurants management" at bounding box center [327, 60] width 106 height 14
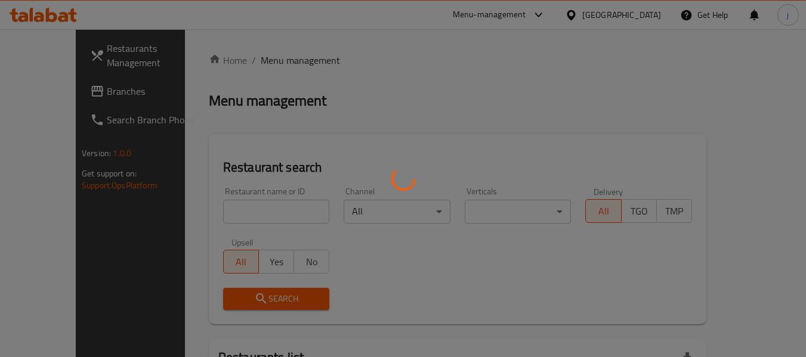
click at [66, 97] on div at bounding box center [403, 178] width 806 height 357
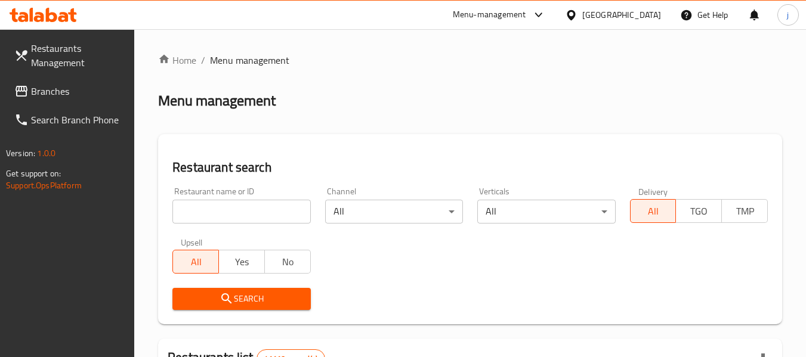
click at [60, 97] on span "Branches" at bounding box center [78, 91] width 94 height 14
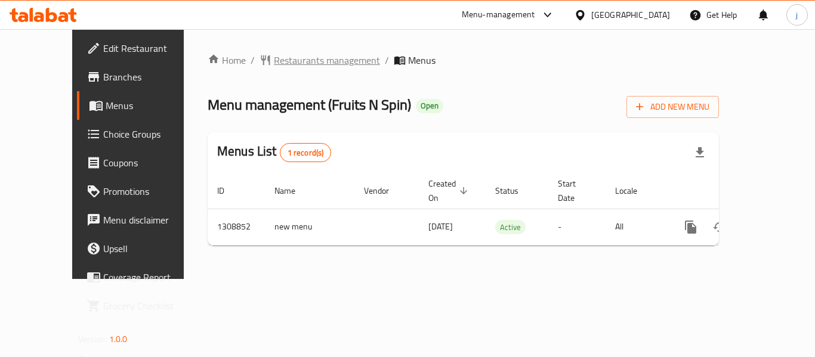
click at [274, 64] on span "Restaurants management" at bounding box center [327, 60] width 106 height 14
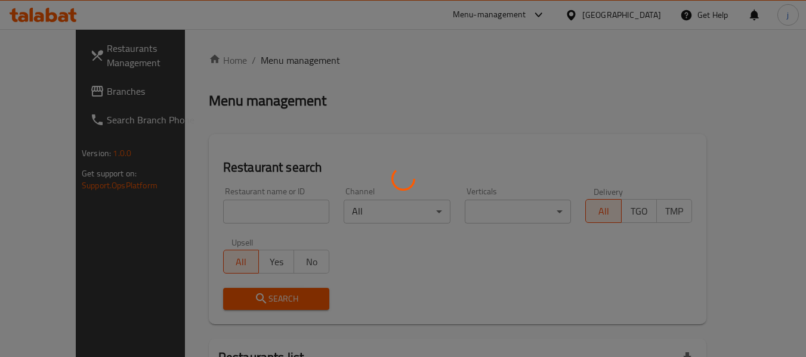
click at [66, 98] on div at bounding box center [403, 178] width 806 height 357
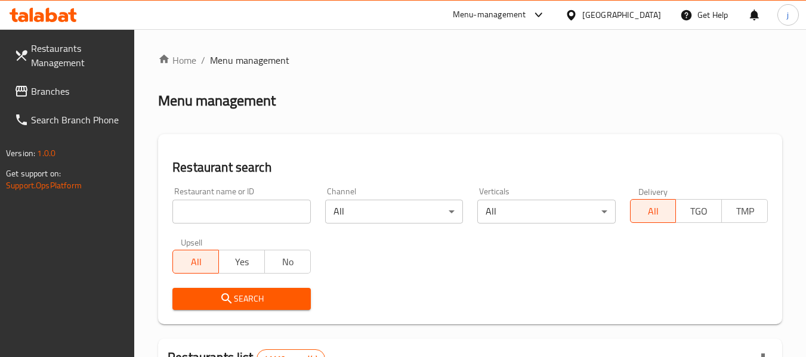
click at [50, 89] on span "Branches" at bounding box center [78, 91] width 94 height 14
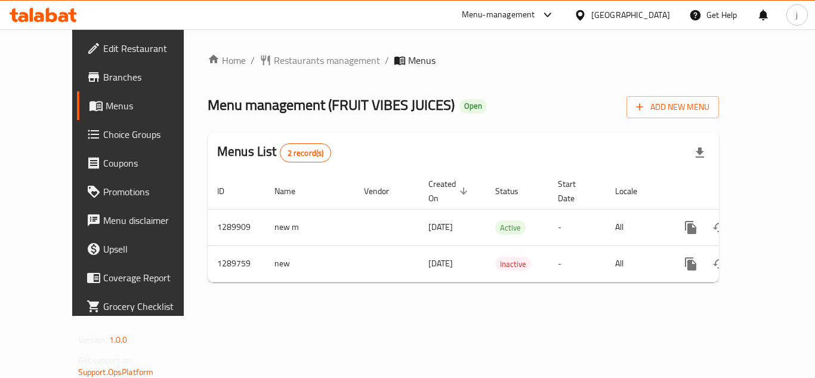
click at [583, 14] on icon at bounding box center [580, 15] width 13 height 13
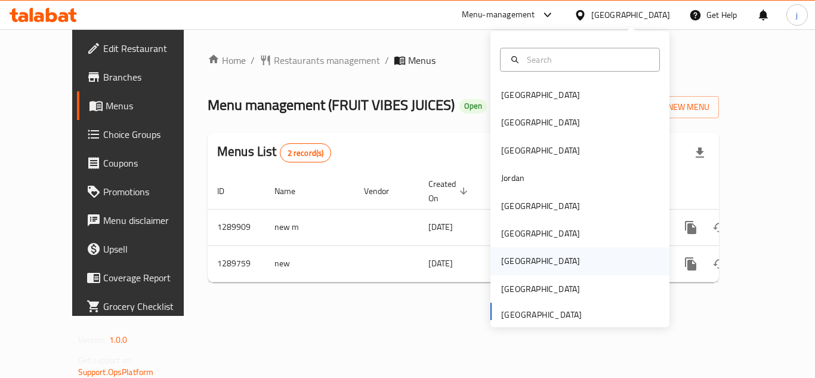
click at [502, 261] on div "[GEOGRAPHIC_DATA]" at bounding box center [540, 260] width 79 height 13
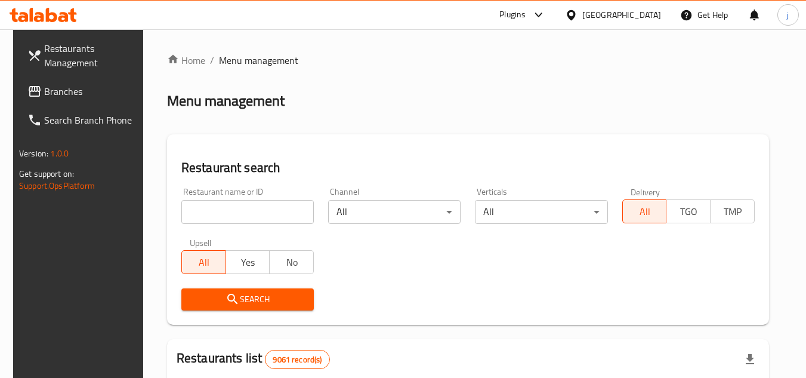
click at [72, 95] on span "Branches" at bounding box center [91, 91] width 94 height 14
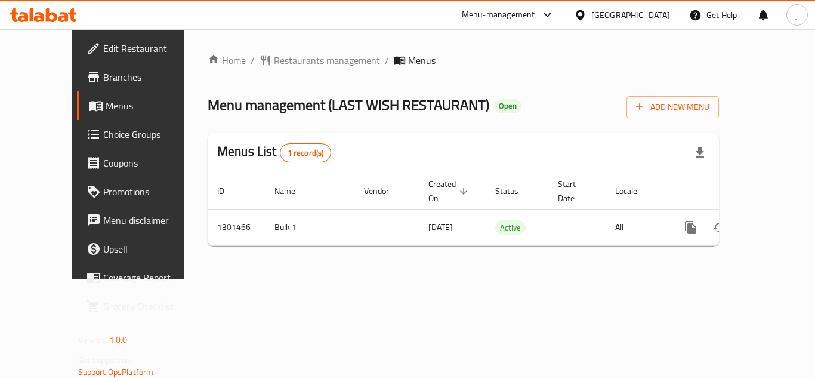
click at [591, 15] on div at bounding box center [582, 14] width 17 height 13
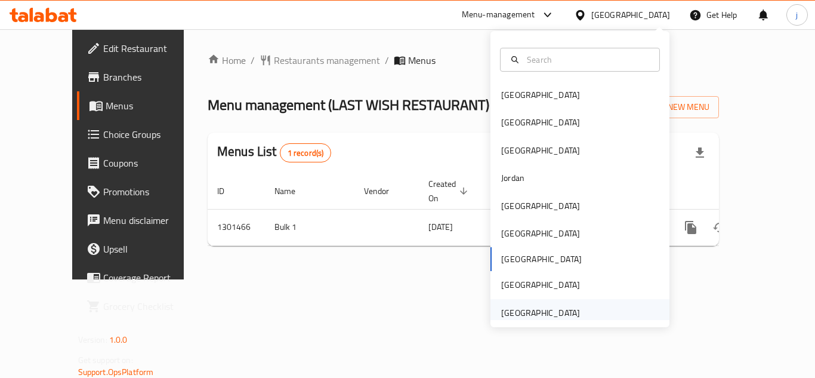
click at [519, 306] on div "[GEOGRAPHIC_DATA]" at bounding box center [540, 312] width 79 height 13
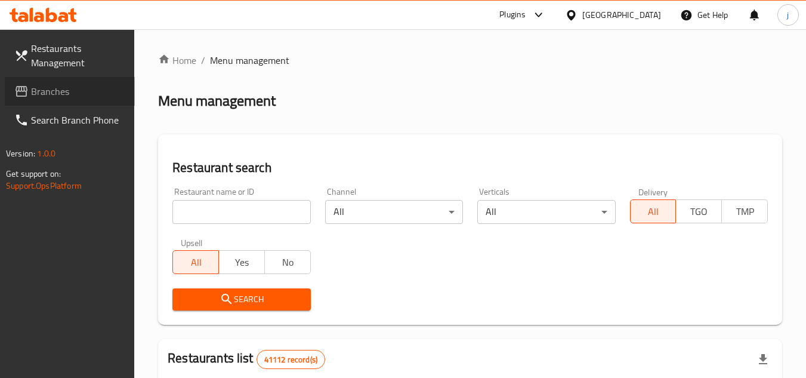
click at [39, 95] on span "Branches" at bounding box center [78, 91] width 94 height 14
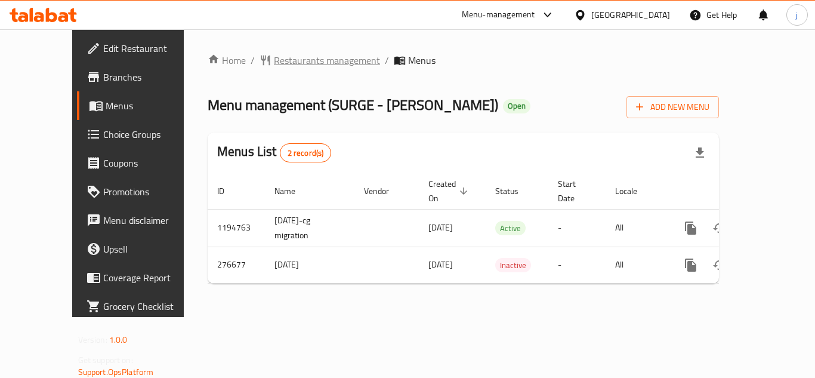
click at [287, 61] on span "Restaurants management" at bounding box center [327, 60] width 106 height 14
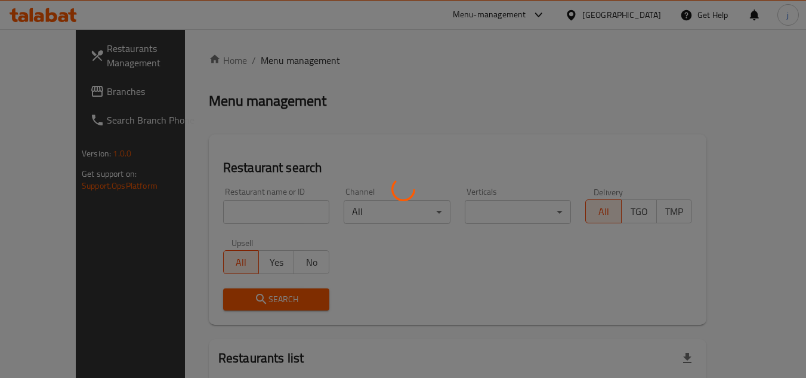
click at [48, 93] on div at bounding box center [403, 189] width 806 height 378
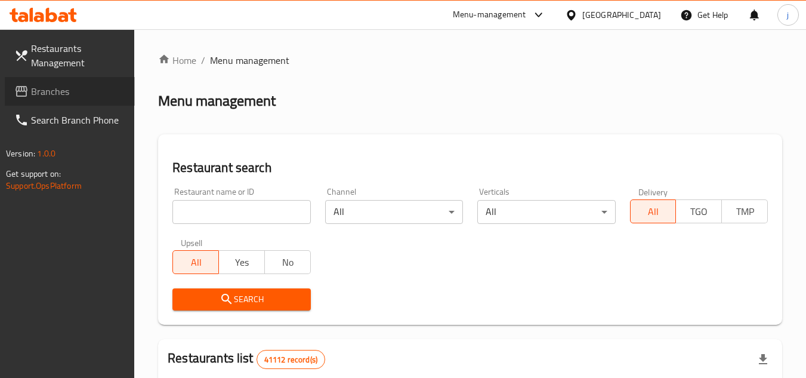
drag, startPoint x: 48, startPoint y: 93, endPoint x: 73, endPoint y: 89, distance: 24.7
click at [48, 93] on span "Branches" at bounding box center [78, 91] width 94 height 14
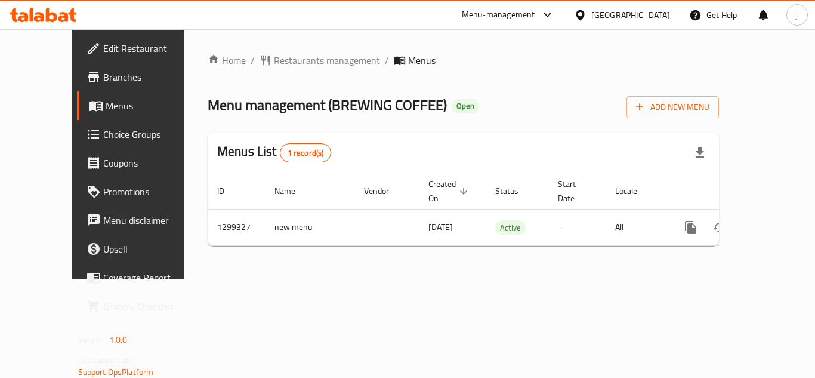
click at [77, 35] on link "Edit Restaurant" at bounding box center [142, 48] width 131 height 29
